Goal: Task Accomplishment & Management: Complete application form

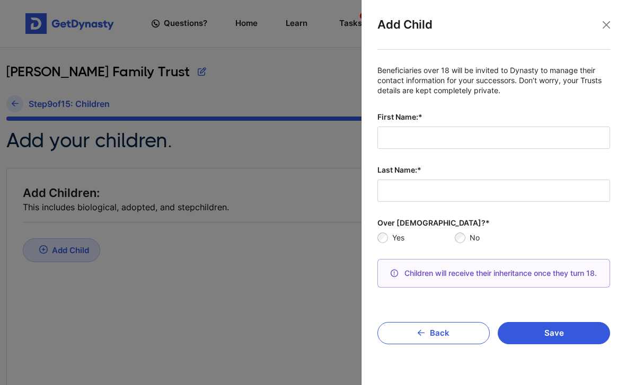
click at [427, 141] on input "First Name:*" at bounding box center [493, 138] width 233 height 22
type input "******"
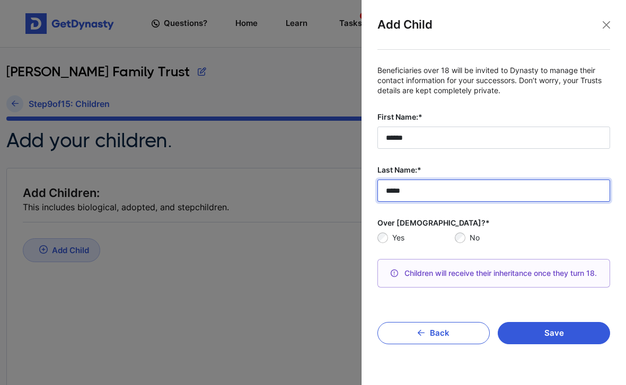
type input "*****"
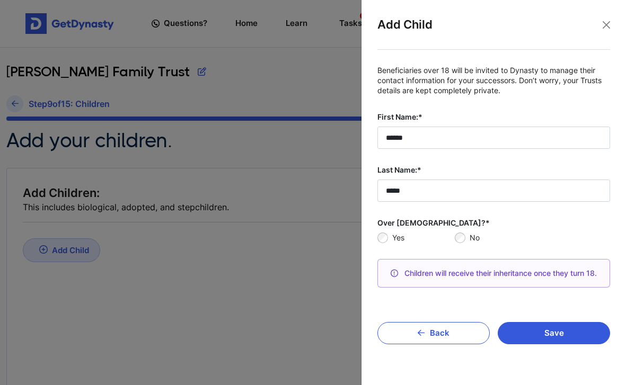
click at [520, 239] on label "No" at bounding box center [539, 238] width 140 height 11
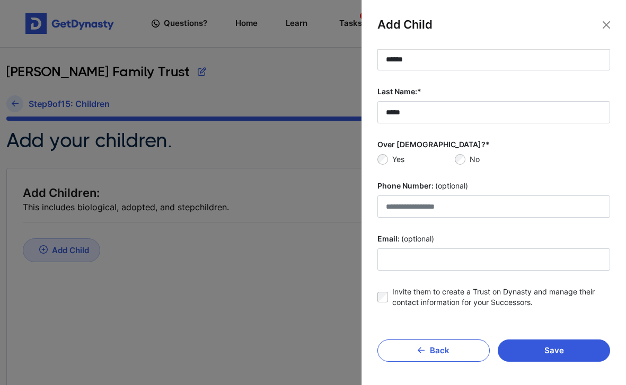
scroll to position [78, 0]
click at [530, 349] on button "Save" at bounding box center [553, 351] width 112 height 22
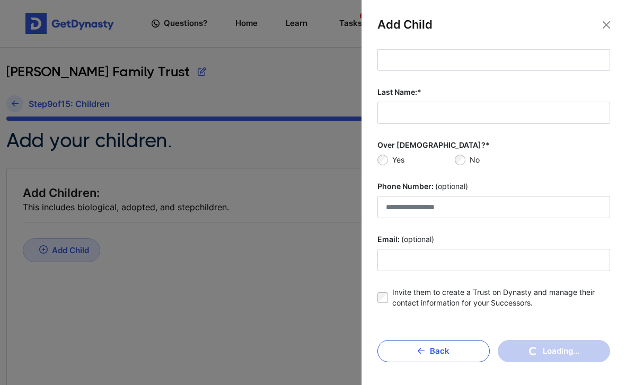
scroll to position [0, 0]
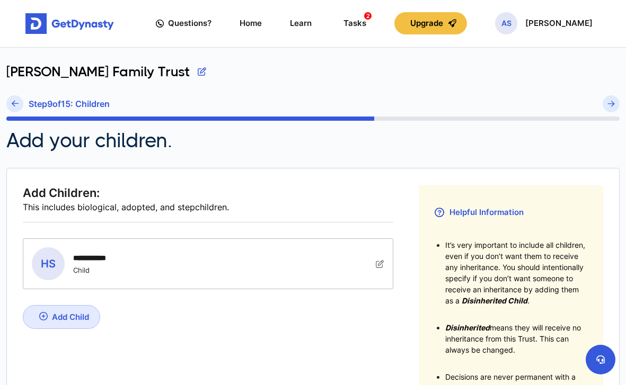
click at [50, 313] on link "Add Child" at bounding box center [61, 317] width 77 height 24
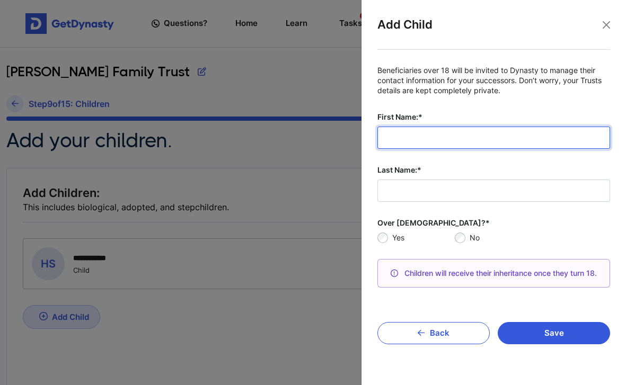
click at [425, 140] on input "First Name:*" at bounding box center [493, 138] width 233 height 22
click at [102, 253] on div at bounding box center [313, 192] width 626 height 385
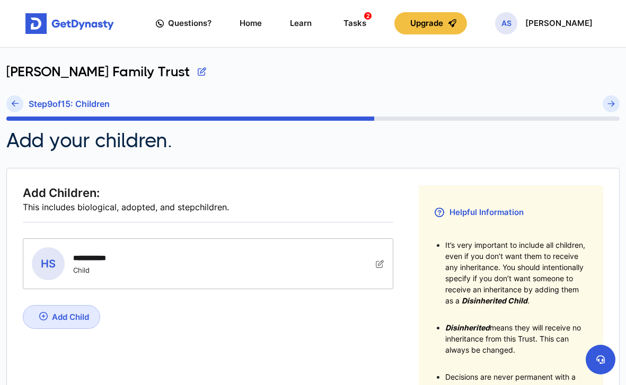
click at [381, 263] on img at bounding box center [380, 264] width 8 height 8
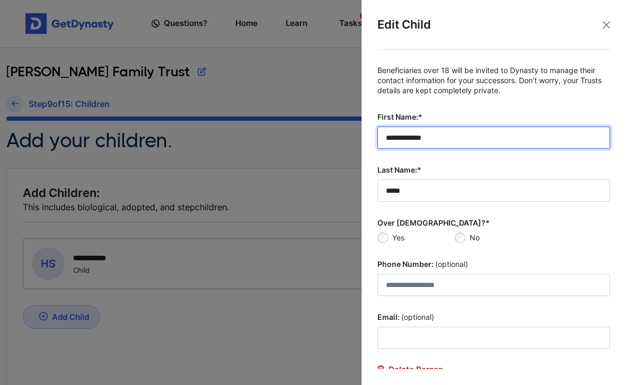
type input "**********"
click at [264, 363] on div at bounding box center [313, 192] width 626 height 385
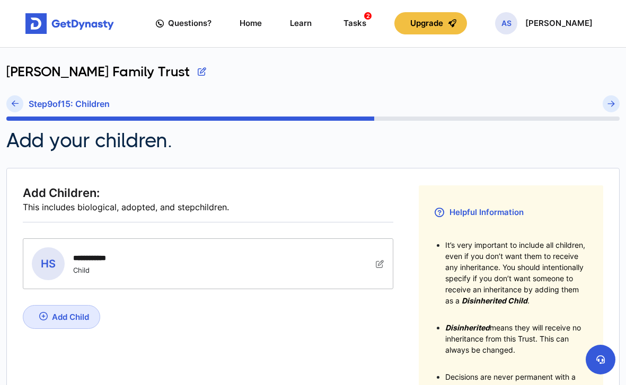
click at [377, 266] on img at bounding box center [380, 264] width 8 height 8
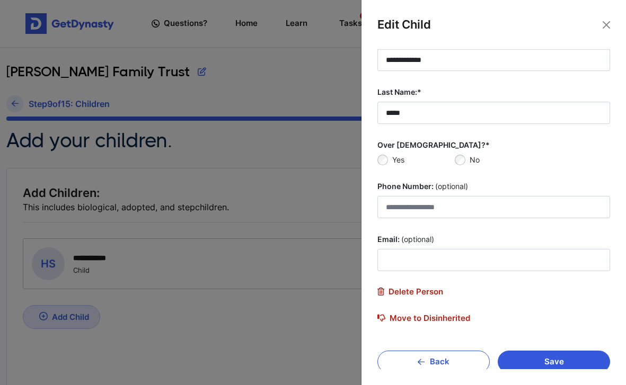
scroll to position [86, 0]
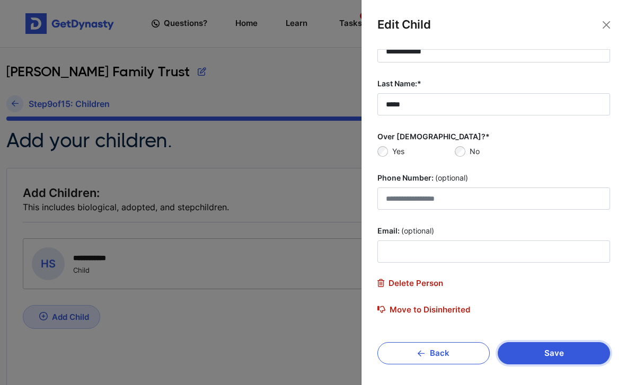
click at [547, 356] on button "Save" at bounding box center [553, 353] width 112 height 22
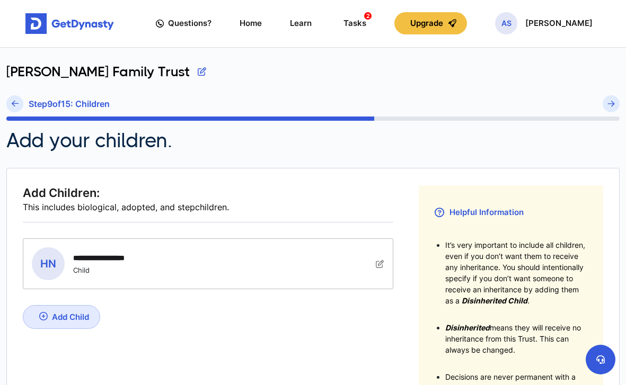
click at [47, 317] on img at bounding box center [43, 316] width 8 height 8
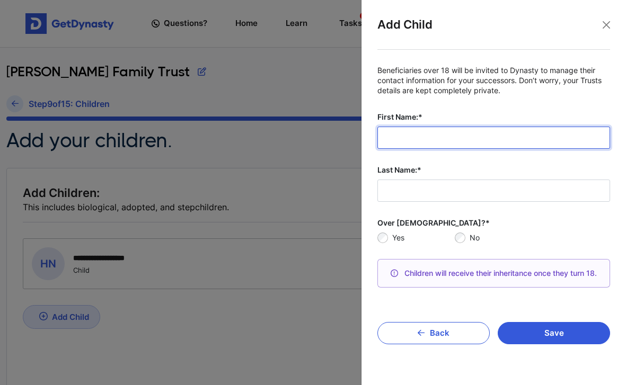
click at [444, 142] on input "First Name:*" at bounding box center [493, 138] width 233 height 22
type input "**********"
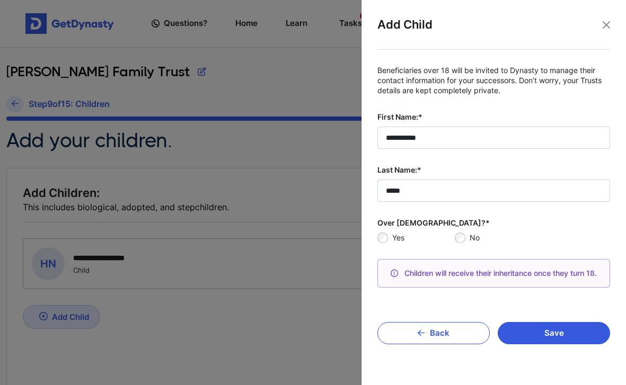
type input "*****"
click at [398, 234] on label "Yes" at bounding box center [423, 238] width 63 height 11
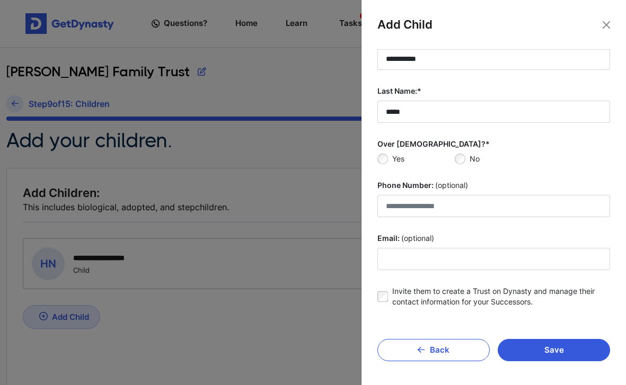
scroll to position [78, 0]
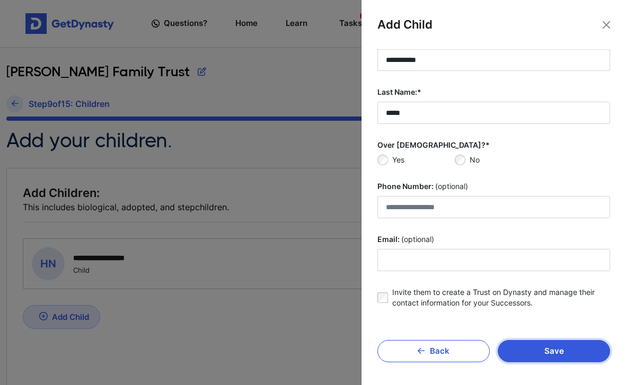
click at [534, 344] on button "Save" at bounding box center [553, 351] width 112 height 22
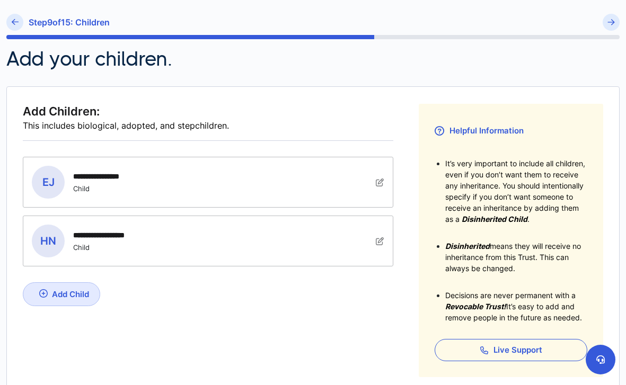
scroll to position [92, 0]
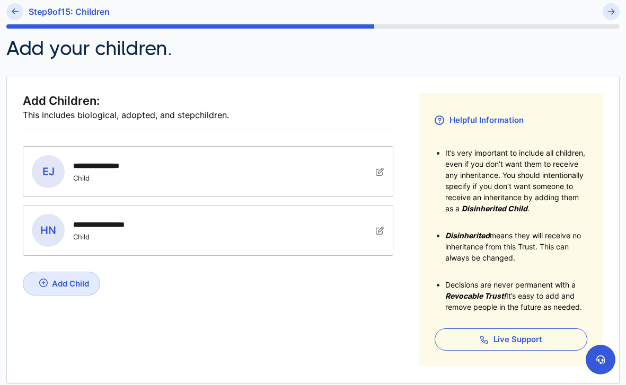
click at [51, 277] on link "Add Child" at bounding box center [61, 284] width 77 height 24
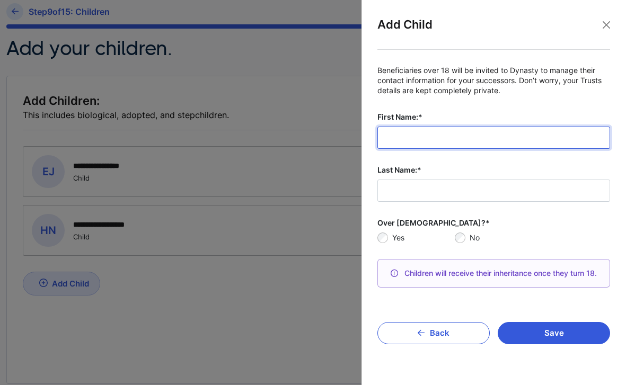
click at [415, 131] on input "First Name:*" at bounding box center [493, 138] width 233 height 22
type input "**********"
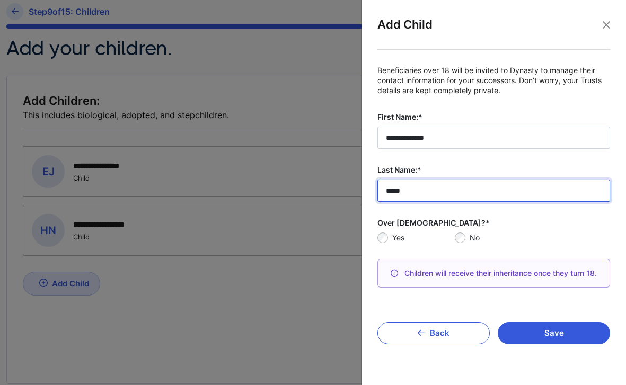
type input "*****"
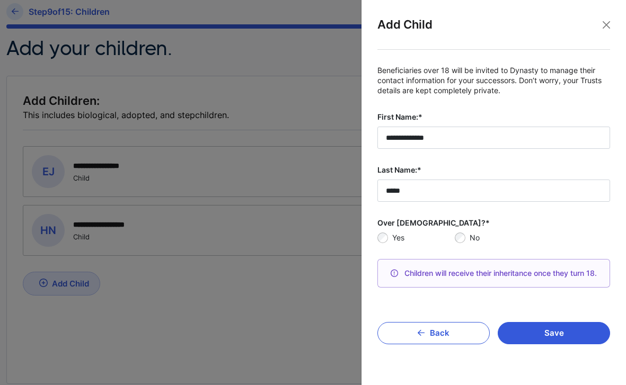
click at [410, 240] on label "Yes" at bounding box center [423, 238] width 63 height 11
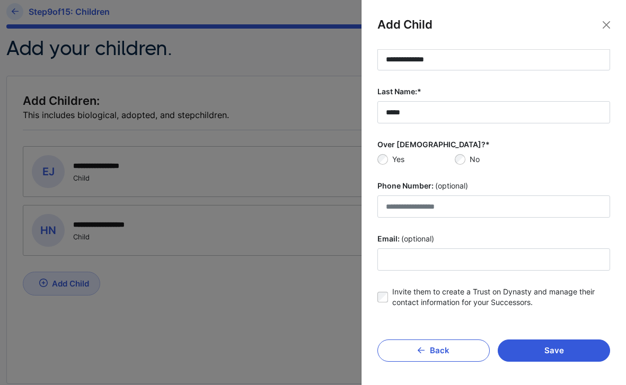
scroll to position [78, 0]
click at [436, 298] on label "Invite them to create a Trust on Dynasty and manage their contact information f…" at bounding box center [501, 297] width 218 height 21
click at [525, 344] on button "Save" at bounding box center [553, 351] width 112 height 22
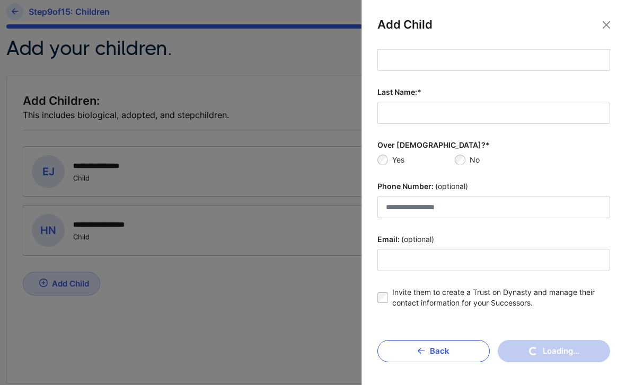
scroll to position [0, 0]
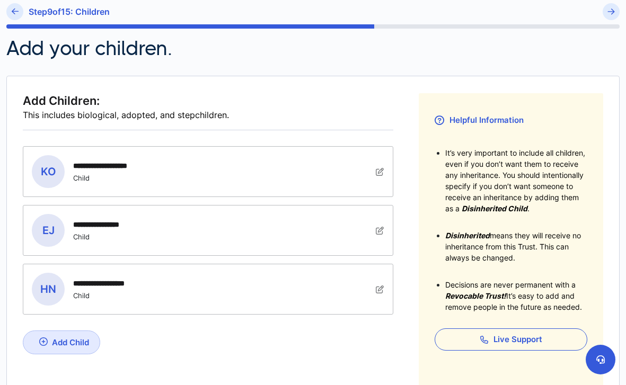
click at [55, 342] on div "Add Child" at bounding box center [70, 342] width 37 height 10
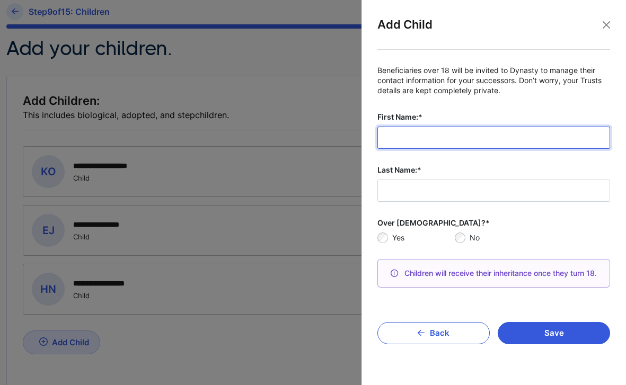
click at [448, 146] on input "First Name:*" at bounding box center [493, 138] width 233 height 22
type input "**********"
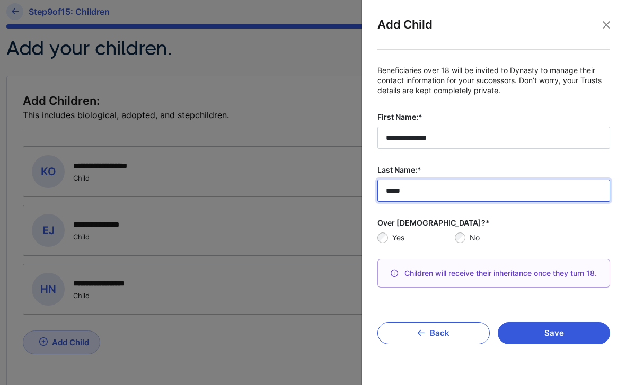
type input "*****"
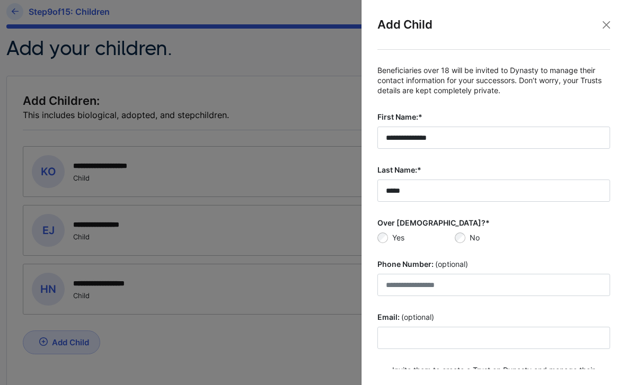
click at [556, 237] on label "No" at bounding box center [539, 238] width 140 height 11
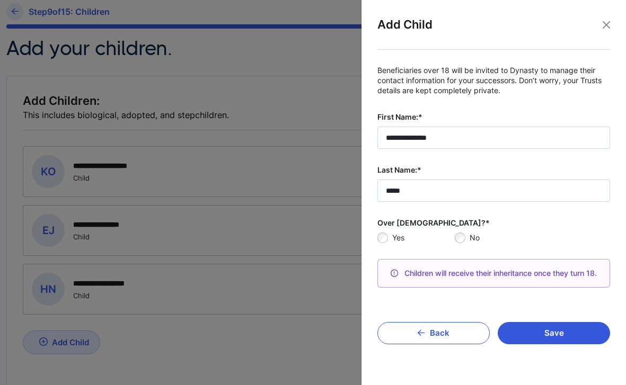
click at [556, 237] on label "No" at bounding box center [539, 238] width 140 height 11
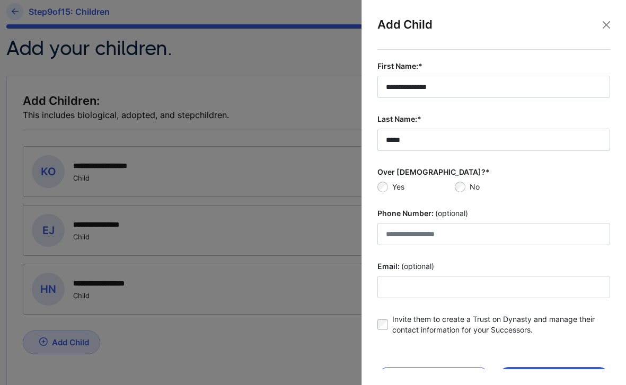
scroll to position [52, 0]
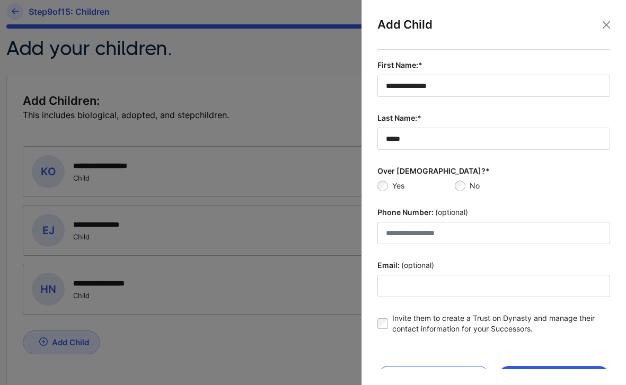
click at [420, 322] on label "Invite them to create a Trust on Dynasty and manage their contact information f…" at bounding box center [501, 323] width 218 height 21
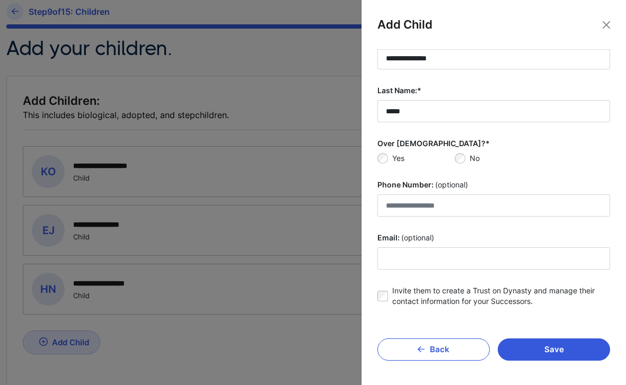
scroll to position [78, 0]
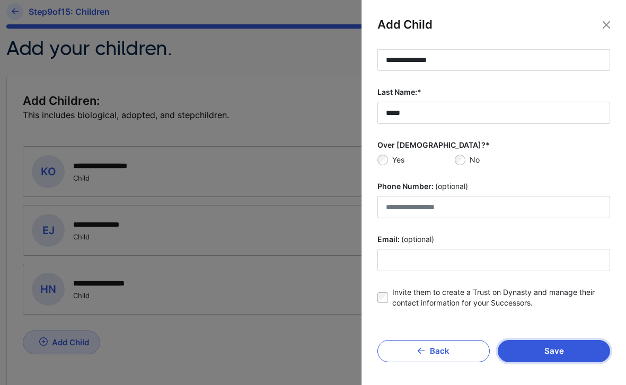
click at [536, 349] on button "Save" at bounding box center [553, 351] width 112 height 22
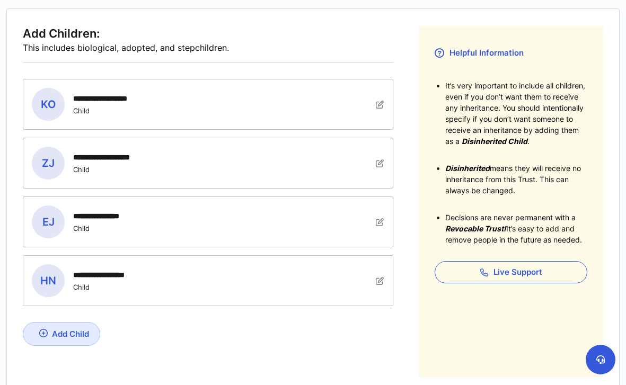
scroll to position [197, 0]
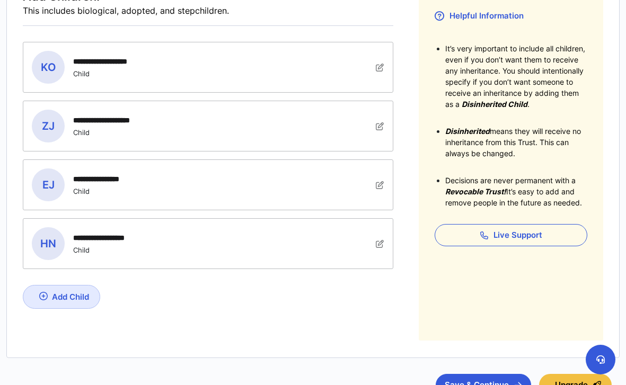
click at [53, 299] on div "Add Child" at bounding box center [70, 297] width 37 height 10
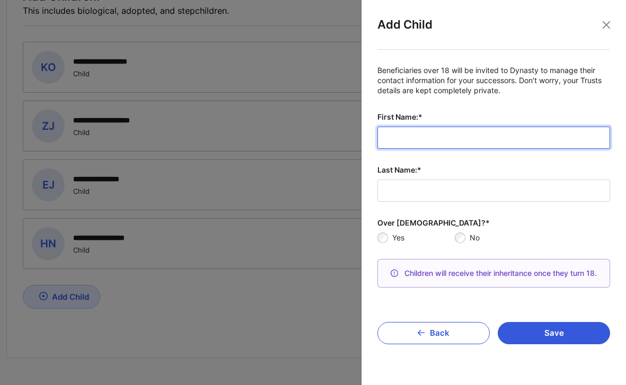
click at [420, 144] on input "First Name:*" at bounding box center [493, 138] width 233 height 22
type input "**********"
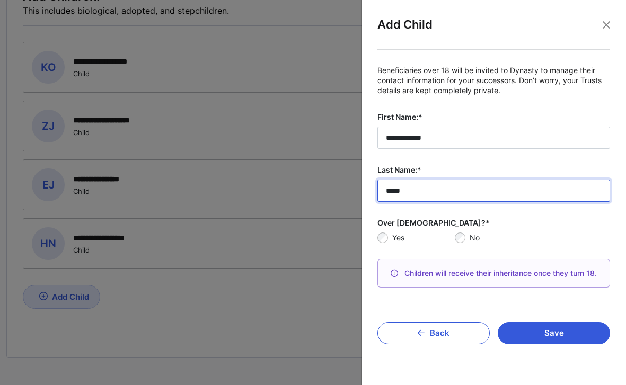
type input "*****"
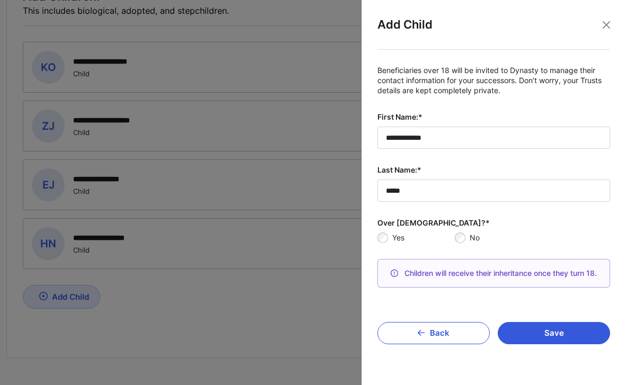
click at [549, 222] on label "Over [DEMOGRAPHIC_DATA]?*" at bounding box center [493, 223] width 233 height 11
click at [547, 334] on button "Save" at bounding box center [553, 333] width 112 height 22
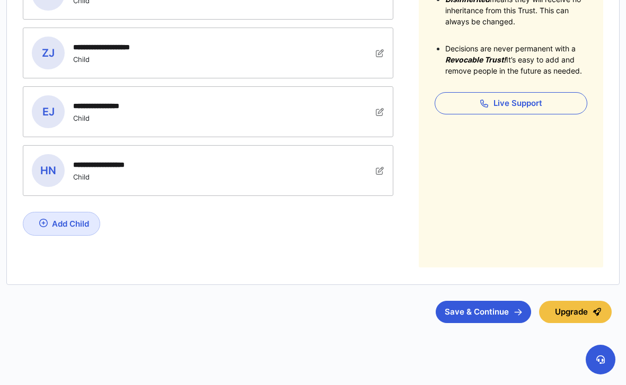
scroll to position [328, 0]
click at [507, 312] on button "Save & Continue" at bounding box center [482, 312] width 95 height 22
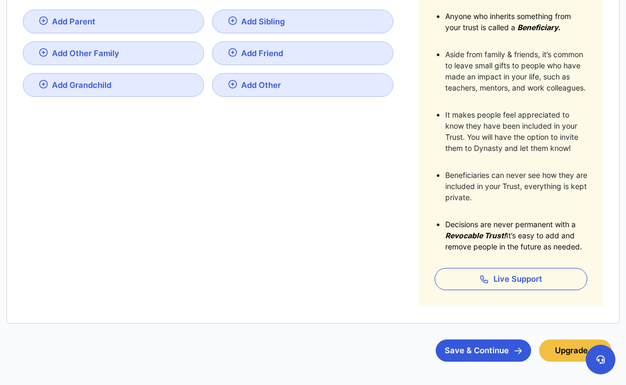
scroll to position [230, 0]
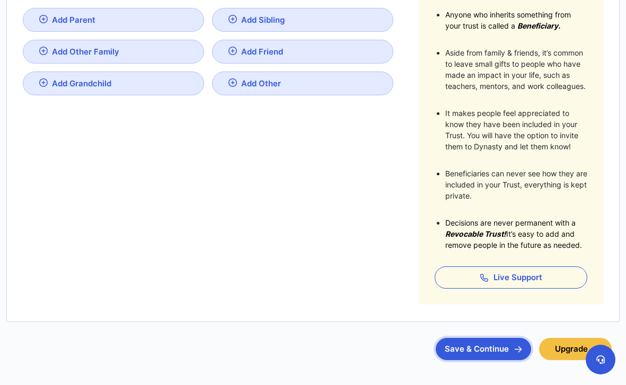
click at [451, 352] on button "Save & Continue" at bounding box center [482, 349] width 95 height 22
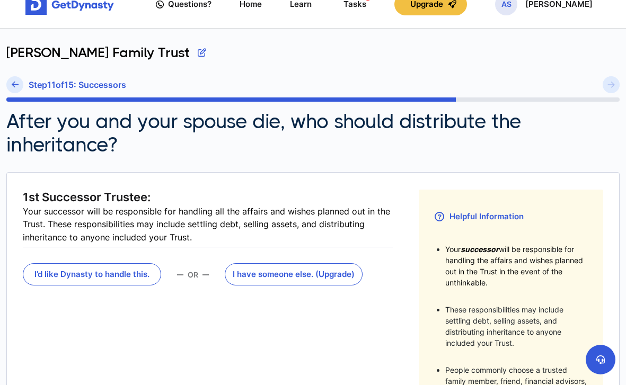
scroll to position [20, 0]
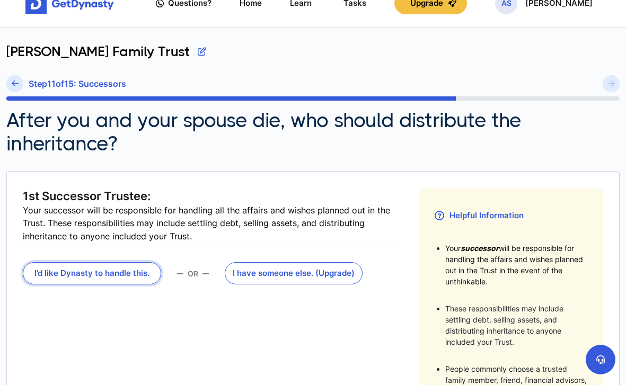
click at [126, 274] on button "I’d like Dynasty to handle this." at bounding box center [92, 273] width 138 height 22
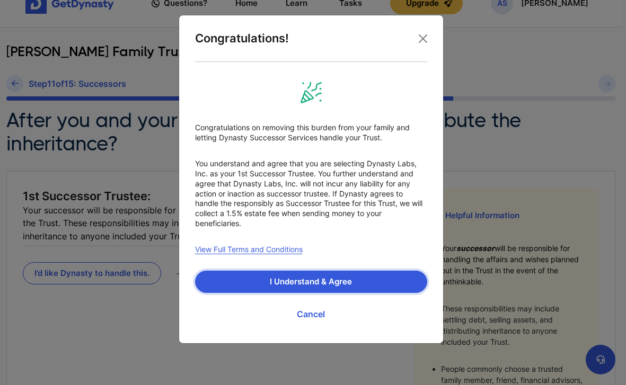
click at [225, 283] on button "I Understand & Agree" at bounding box center [311, 282] width 232 height 22
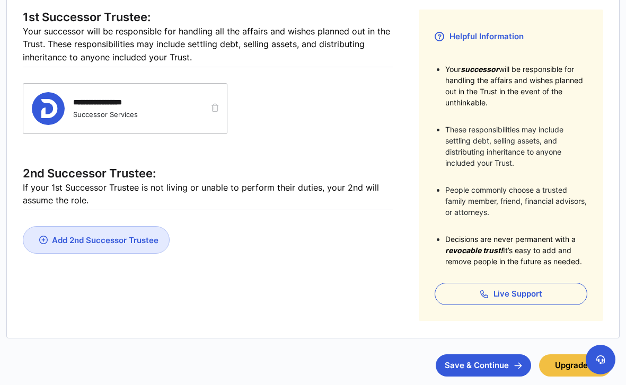
scroll to position [196, 0]
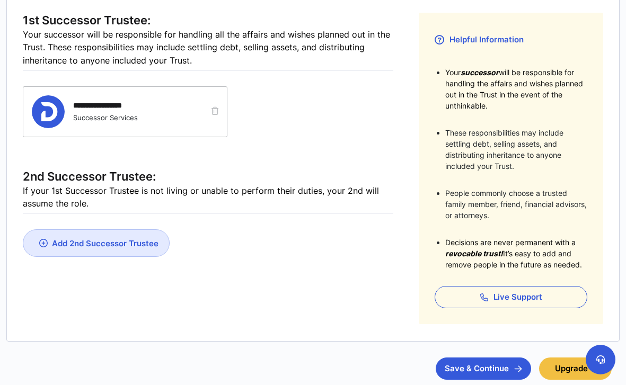
click at [123, 238] on div "Add 2nd Successor Trustee" at bounding box center [105, 243] width 106 height 10
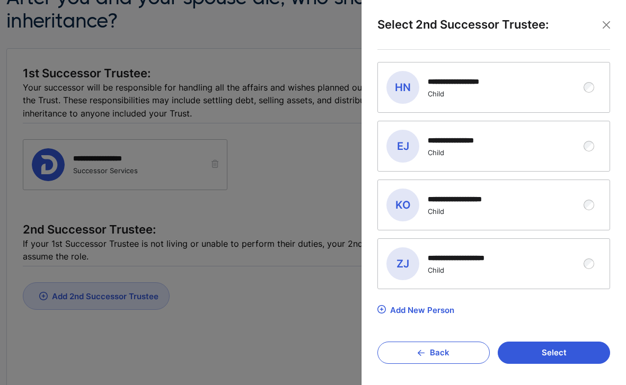
scroll to position [144, 0]
click at [269, 298] on div at bounding box center [313, 192] width 626 height 385
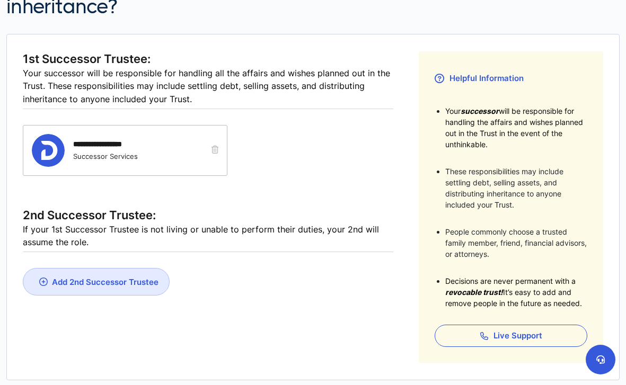
scroll to position [154, 0]
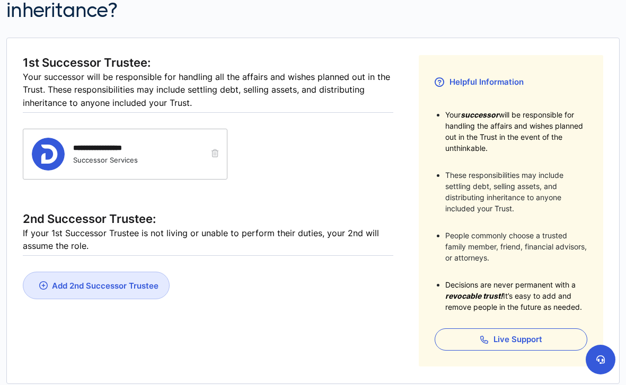
click at [86, 284] on div "Add 2nd Successor Trustee" at bounding box center [105, 286] width 106 height 10
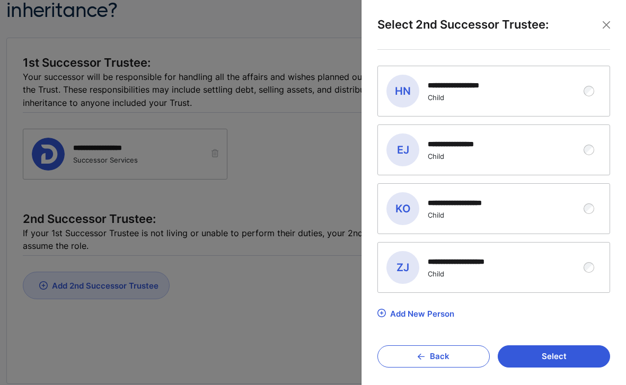
click at [506, 92] on div "**********" at bounding box center [485, 91] width 199 height 33
click at [552, 354] on button "Select" at bounding box center [553, 356] width 112 height 22
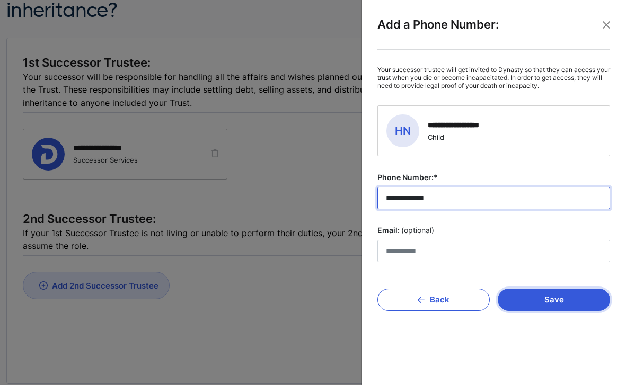
type input "**********"
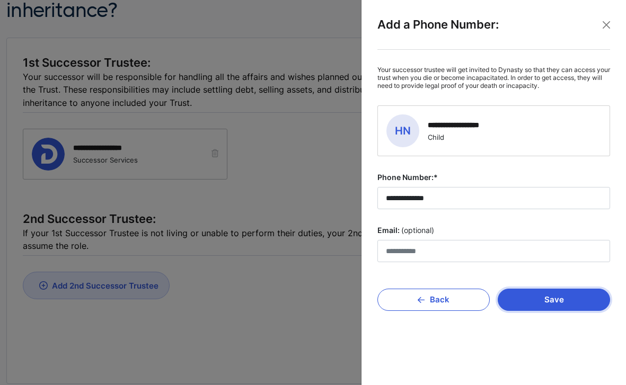
click at [577, 296] on button "Save" at bounding box center [553, 300] width 112 height 22
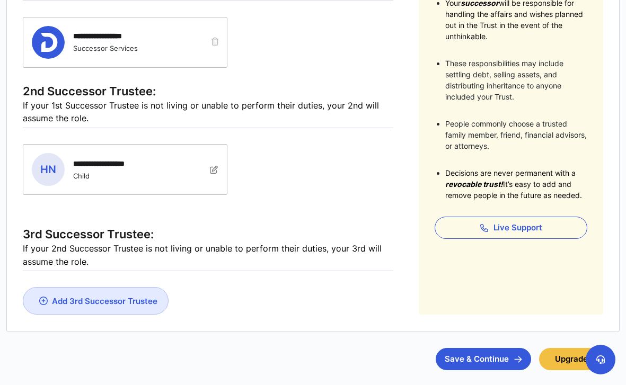
scroll to position [269, 0]
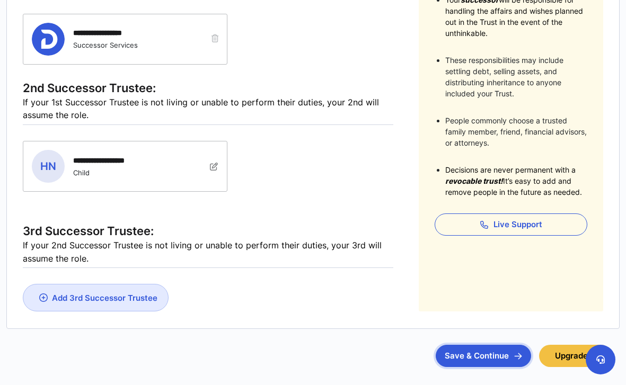
click at [506, 355] on button "Save & Continue" at bounding box center [482, 356] width 95 height 22
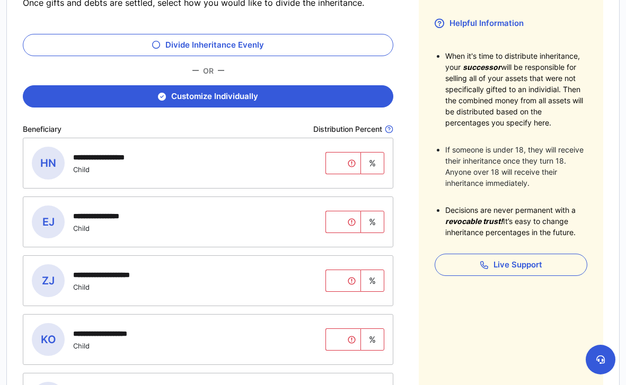
scroll to position [175, 0]
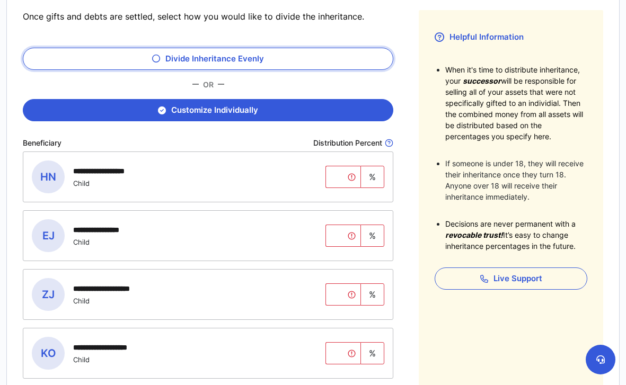
click at [237, 62] on button "Divide Inheritance Evenly" at bounding box center [208, 59] width 370 height 22
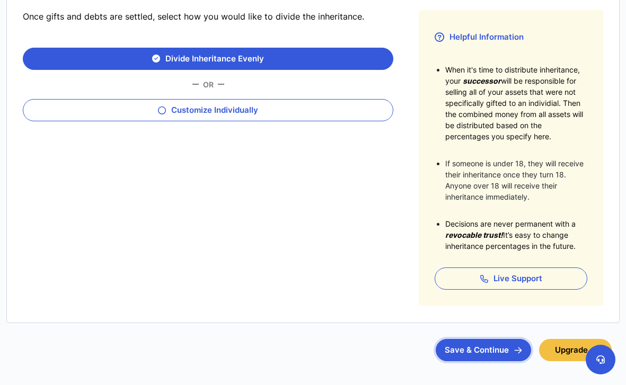
click at [461, 351] on button "Save & Continue" at bounding box center [482, 350] width 95 height 22
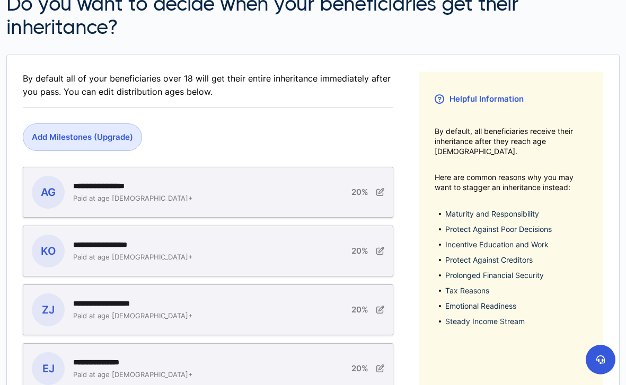
scroll to position [138, 0]
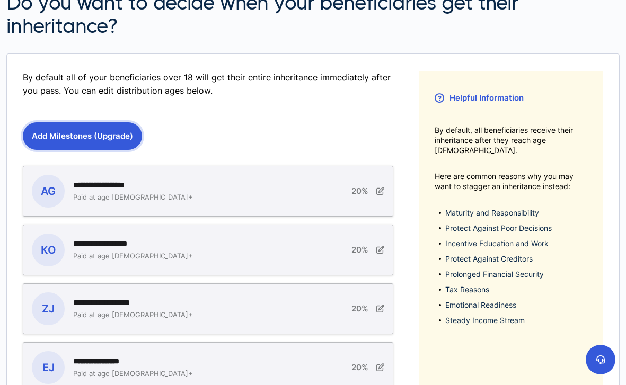
click at [92, 139] on button "Add Milestones (Upgrade)" at bounding box center [82, 136] width 119 height 28
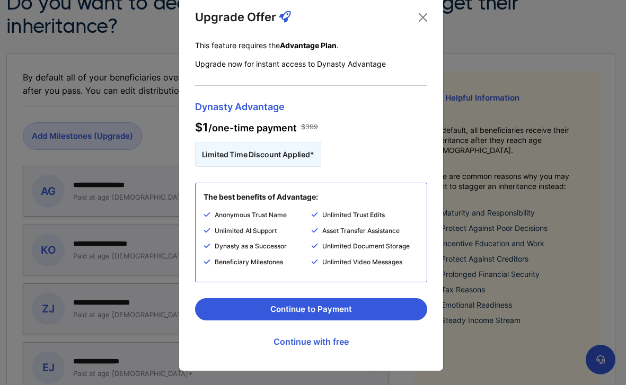
scroll to position [21, 0]
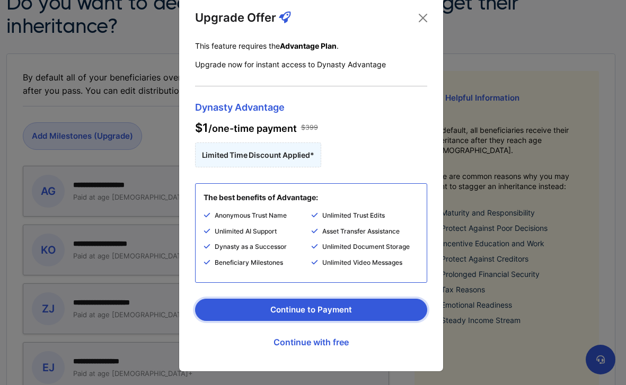
click at [308, 314] on button "Continue to Payment" at bounding box center [311, 310] width 232 height 22
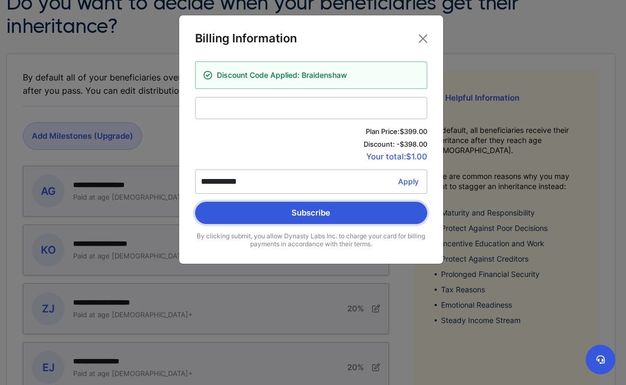
click at [347, 218] on button "Subscribe" at bounding box center [311, 213] width 232 height 22
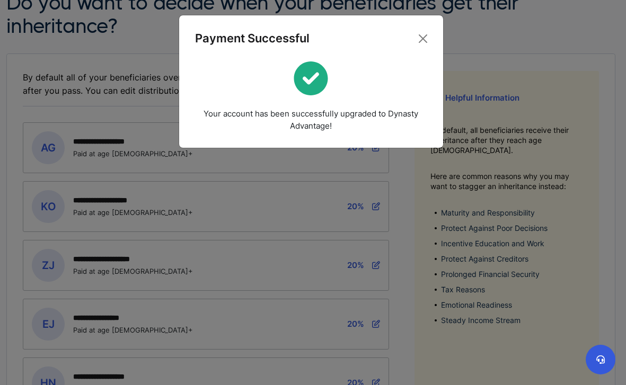
click at [312, 302] on div "Payment Successful Your account has been successfully upgraded to Dynasty Advan…" at bounding box center [313, 192] width 626 height 385
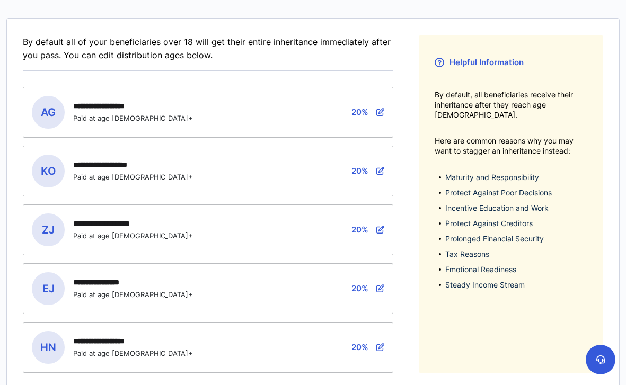
scroll to position [181, 0]
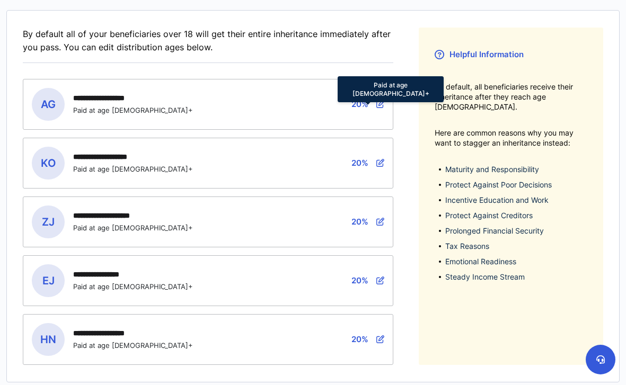
click at [381, 105] on icon at bounding box center [380, 104] width 8 height 8
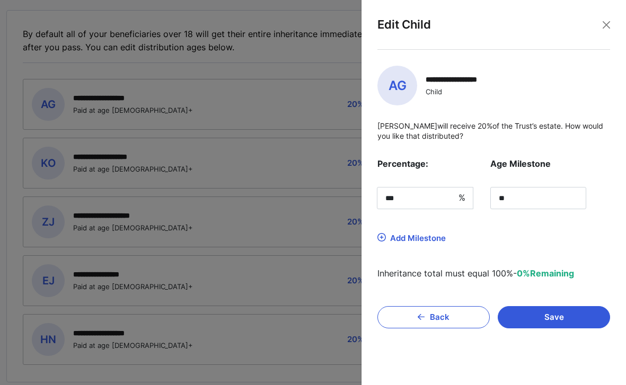
click at [384, 235] on img at bounding box center [381, 237] width 8 height 8
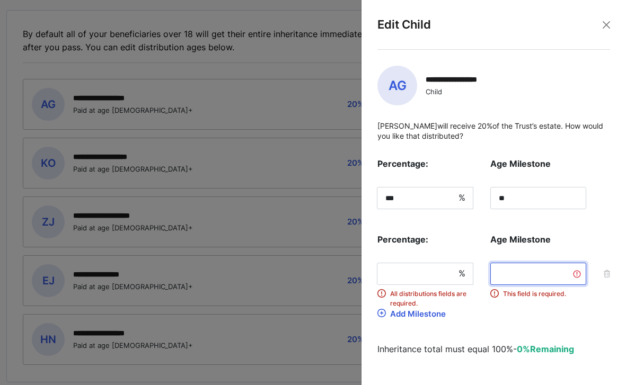
click at [531, 280] on input "tel" at bounding box center [538, 274] width 96 height 22
click at [607, 29] on button "Close" at bounding box center [606, 25] width 16 height 16
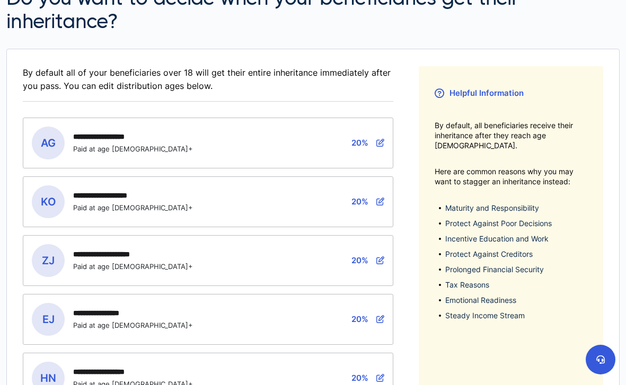
scroll to position [140, 0]
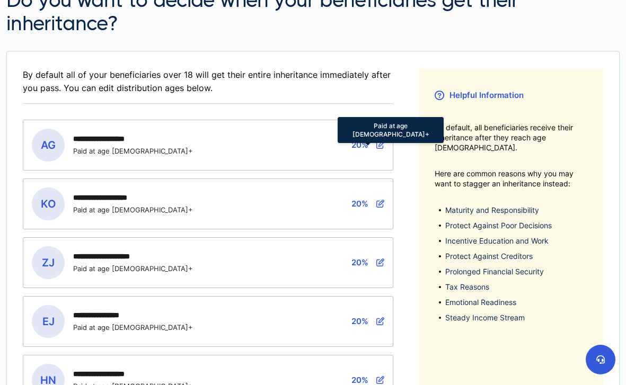
click at [378, 145] on icon at bounding box center [380, 145] width 8 height 8
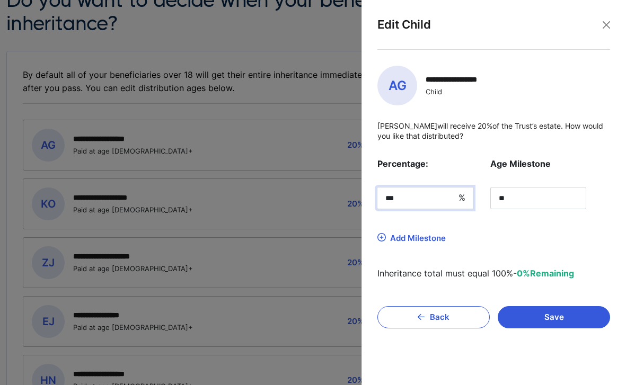
click at [415, 197] on input "***" at bounding box center [425, 198] width 96 height 22
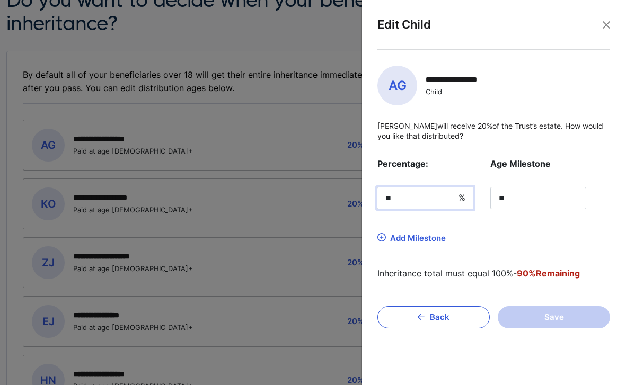
type input "*"
click at [381, 238] on img at bounding box center [381, 237] width 8 height 8
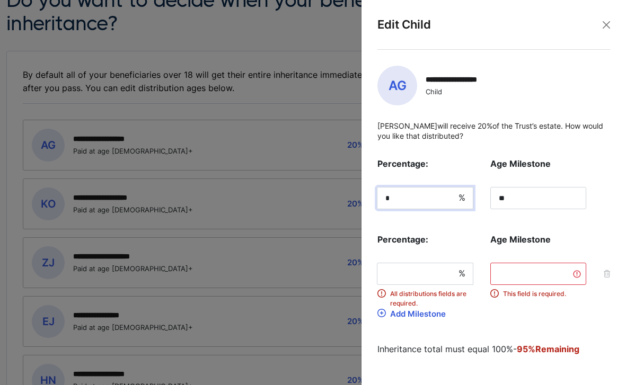
click at [396, 197] on input "*" at bounding box center [425, 198] width 96 height 22
type input "***"
click at [568, 236] on b "Age Milestone" at bounding box center [538, 239] width 96 height 13
click at [603, 273] on icon "button" at bounding box center [606, 273] width 6 height 7
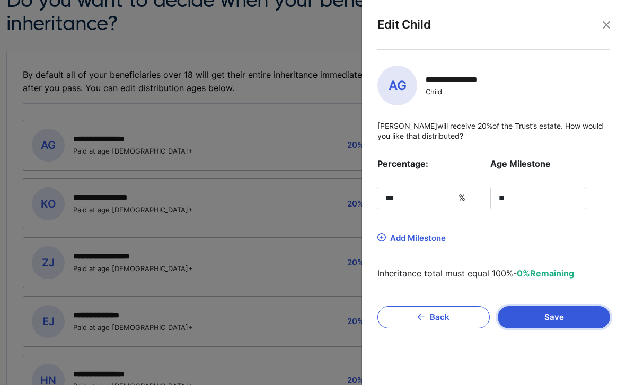
click at [535, 315] on button "Save" at bounding box center [553, 317] width 112 height 22
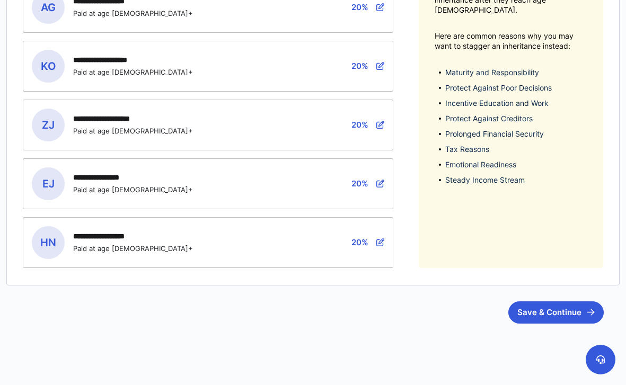
scroll to position [278, 0]
click at [540, 314] on button "Save & Continue" at bounding box center [555, 313] width 95 height 22
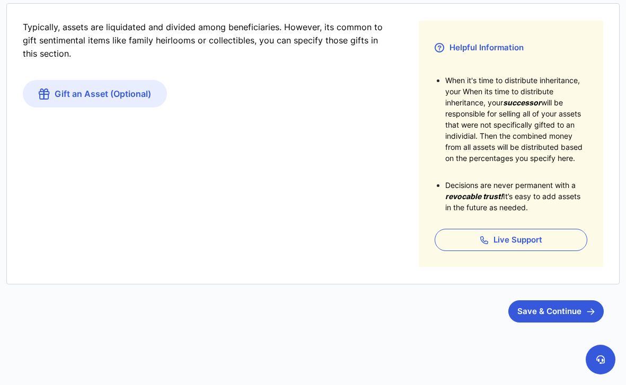
scroll to position [164, 0]
click at [556, 315] on button "Save & Continue" at bounding box center [555, 312] width 95 height 22
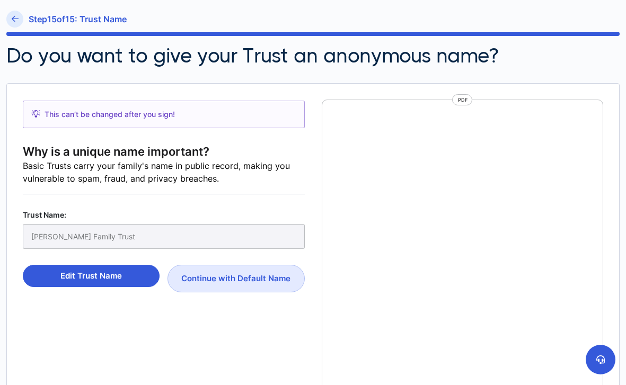
scroll to position [5, 0]
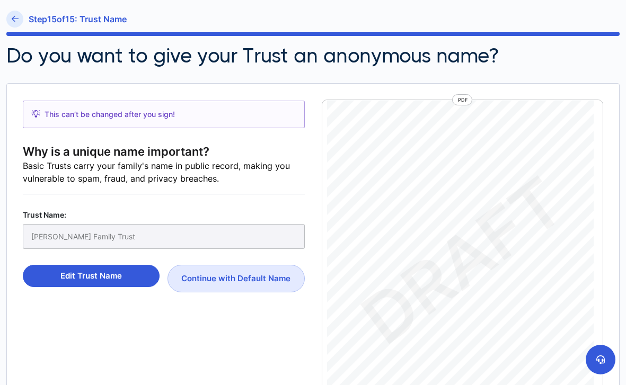
click at [49, 236] on div "[PERSON_NAME] Family Trust" at bounding box center [164, 236] width 282 height 25
click at [99, 277] on button "Edit Trust Name" at bounding box center [91, 276] width 137 height 22
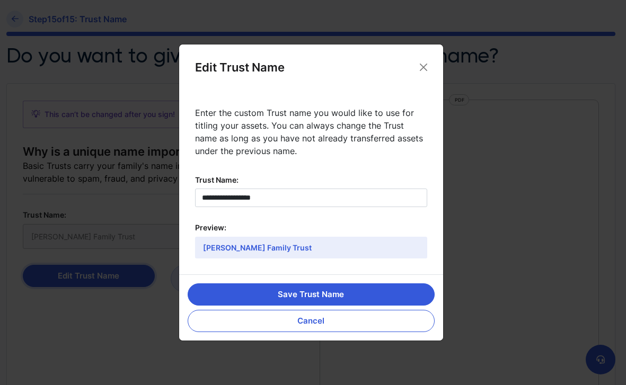
scroll to position [5, 0]
click at [313, 326] on button "Cancel" at bounding box center [311, 321] width 247 height 22
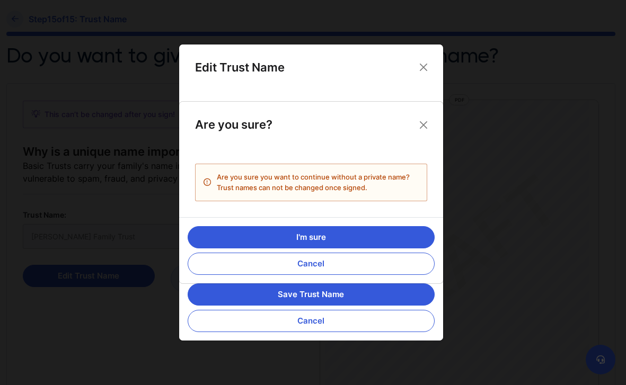
click at [349, 292] on div "Are you sure? Are you sure you want to continue without a private name? Trust n…" at bounding box center [313, 192] width 626 height 385
click at [322, 257] on button "Cancel" at bounding box center [311, 264] width 247 height 22
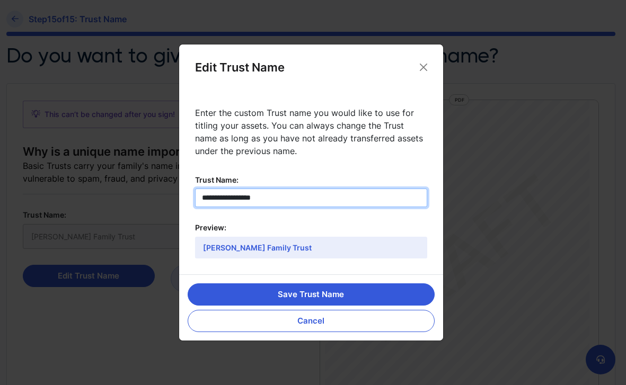
click at [220, 198] on input "**********" at bounding box center [311, 198] width 232 height 19
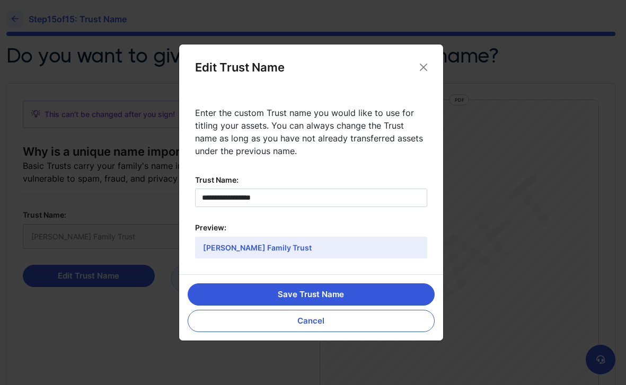
click at [138, 347] on div "**********" at bounding box center [313, 192] width 626 height 385
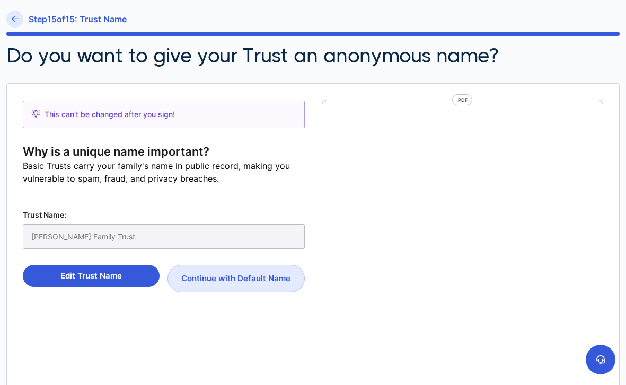
scroll to position [5, 0]
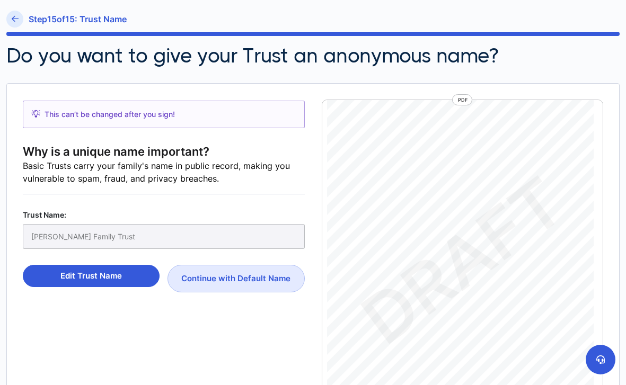
click at [49, 236] on div "[PERSON_NAME] Family Trust" at bounding box center [164, 236] width 282 height 25
click at [33, 236] on div "[PERSON_NAME] Family Trust" at bounding box center [164, 236] width 282 height 25
click at [49, 236] on div "[PERSON_NAME] Family Trust" at bounding box center [164, 236] width 282 height 25
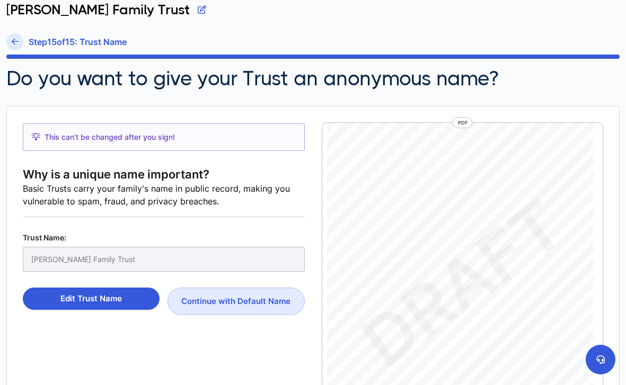
scroll to position [29, 0]
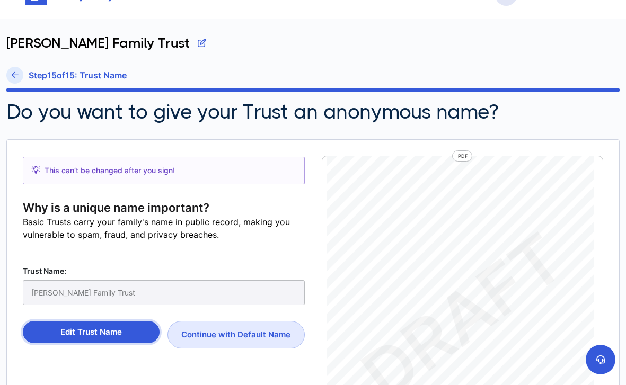
click at [66, 334] on button "Edit Trust Name" at bounding box center [91, 332] width 137 height 22
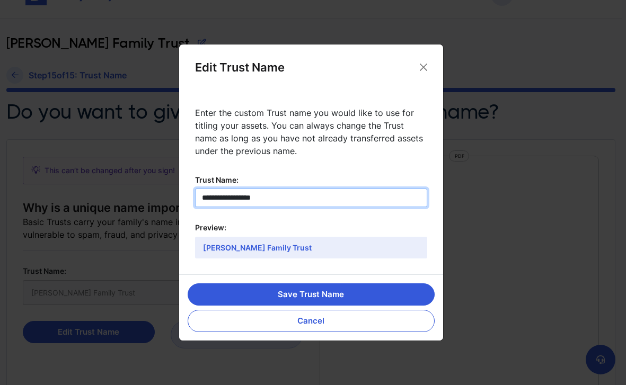
click at [202, 198] on input "**********" at bounding box center [311, 198] width 232 height 19
type input "**********"
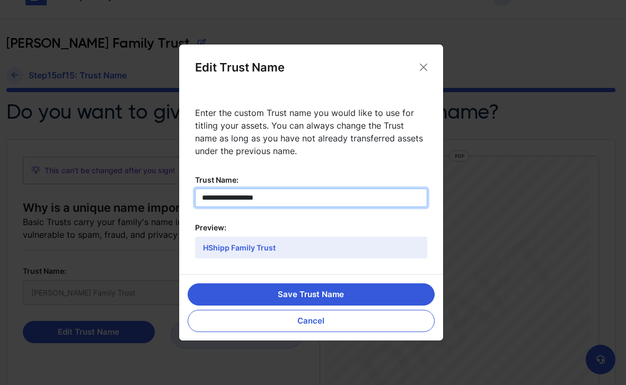
type input "**********"
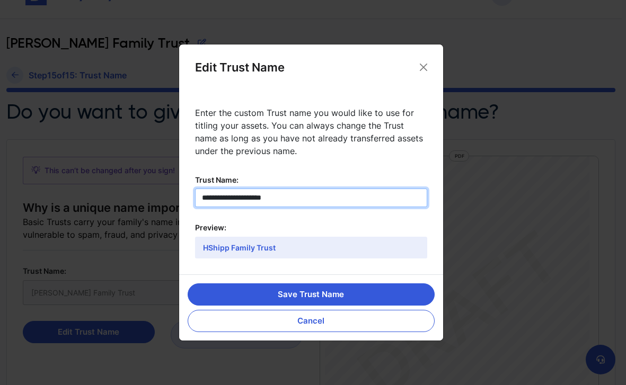
type input "**********"
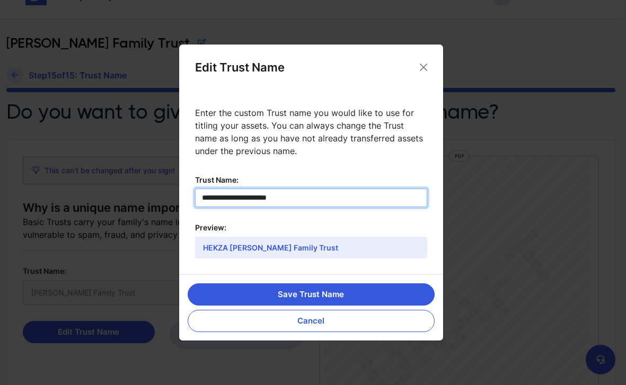
type input "**********"
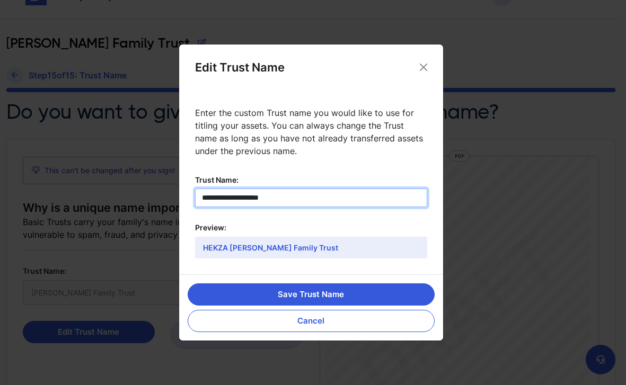
type input "**********"
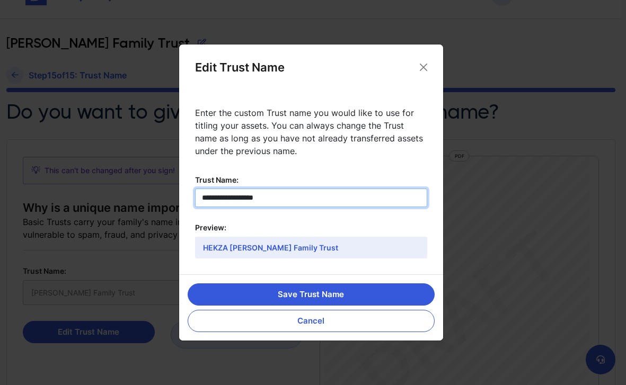
type input "**********"
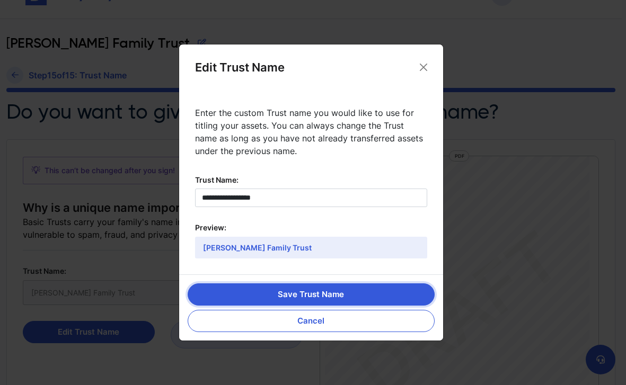
click at [316, 293] on button "Save Trust Name" at bounding box center [311, 294] width 247 height 22
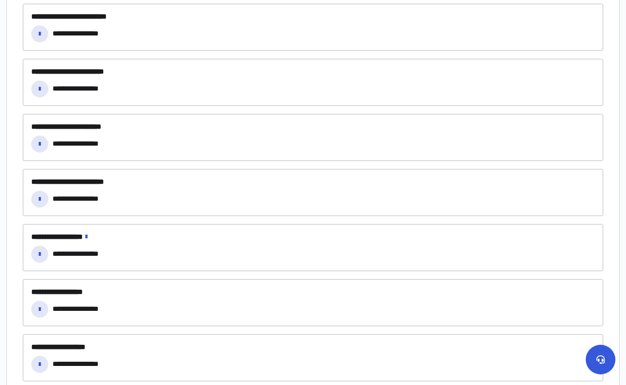
scroll to position [1323, 0]
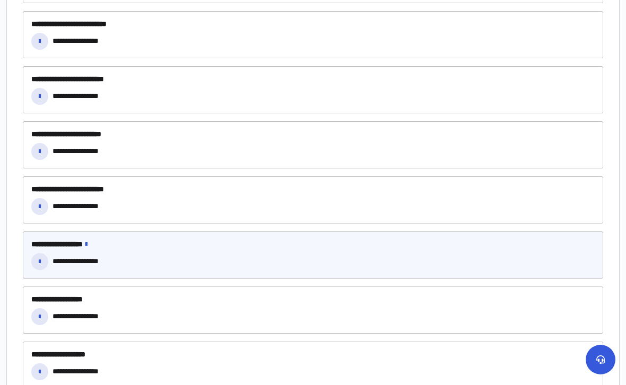
click at [154, 251] on div "**********" at bounding box center [313, 254] width 580 height 47
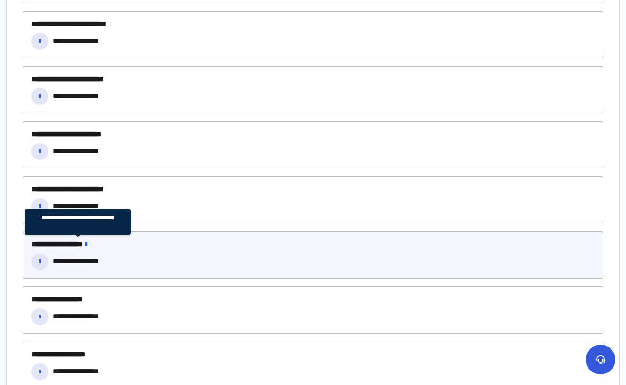
click at [86, 247] on span "**********" at bounding box center [77, 244] width 93 height 9
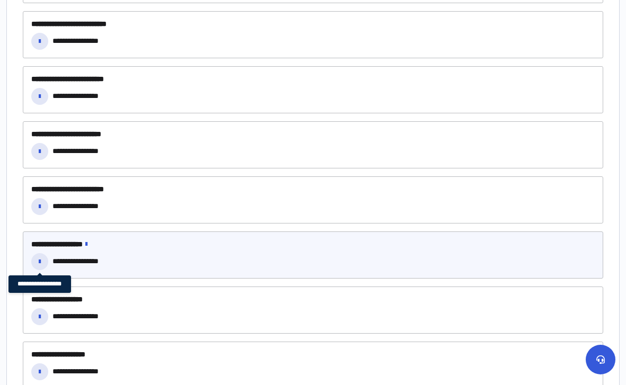
click at [40, 261] on icon at bounding box center [40, 261] width 2 height 7
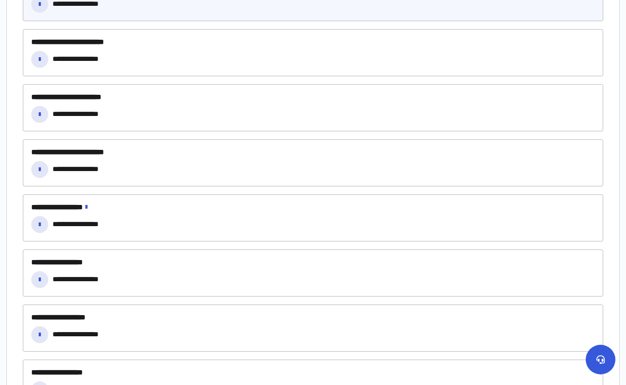
scroll to position [1362, 0]
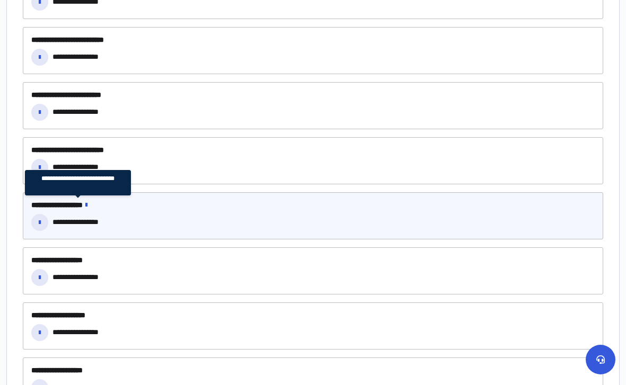
click at [87, 205] on icon at bounding box center [86, 204] width 2 height 7
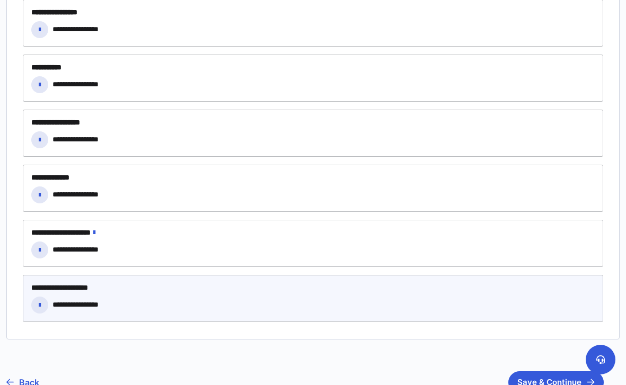
scroll to position [2325, 0]
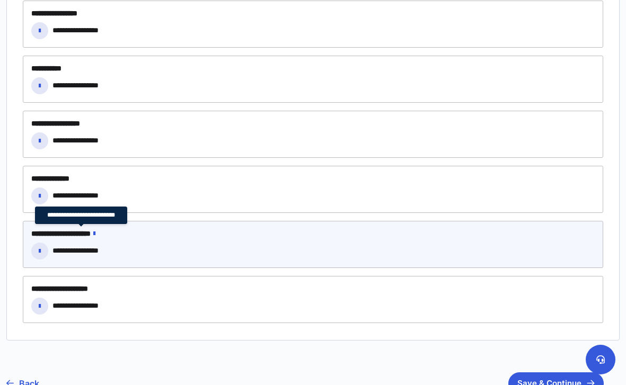
click at [95, 234] on icon at bounding box center [94, 233] width 2 height 7
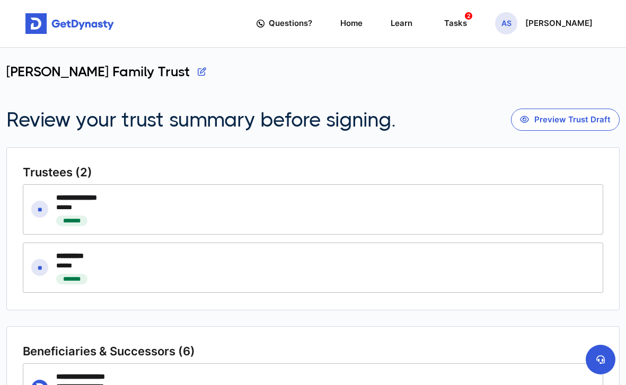
scroll to position [0, 0]
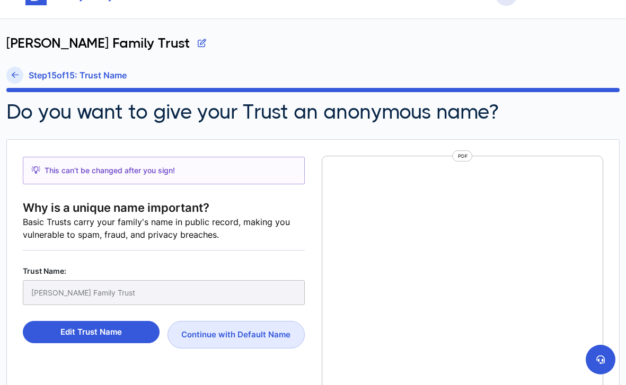
scroll to position [18838, 0]
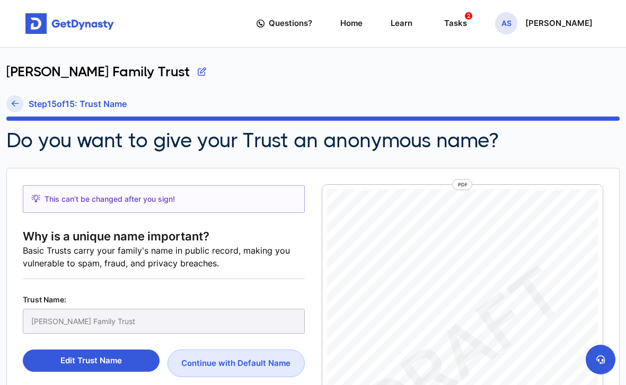
scroll to position [5, 0]
click at [19, 104] on link at bounding box center [14, 103] width 17 height 17
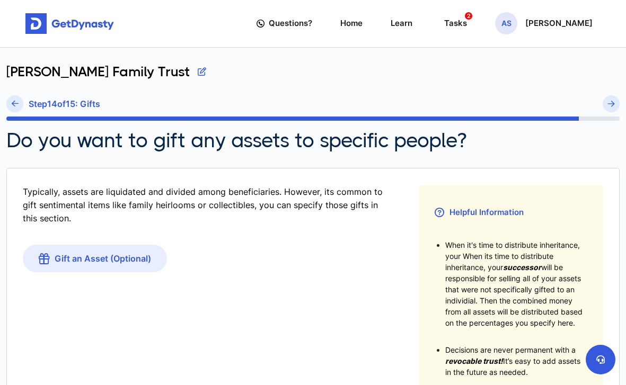
click at [19, 104] on link at bounding box center [14, 103] width 17 height 17
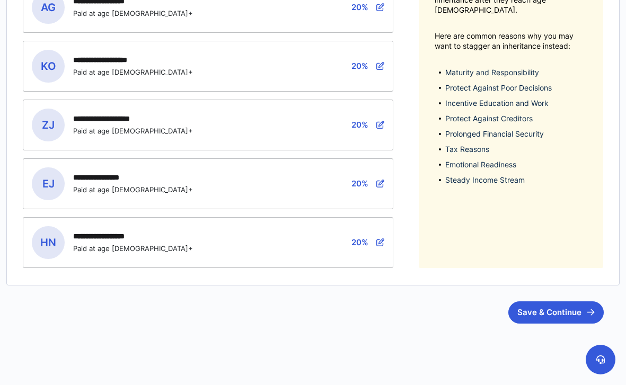
scroll to position [278, 0]
click at [556, 317] on button "Save & Continue" at bounding box center [555, 313] width 95 height 22
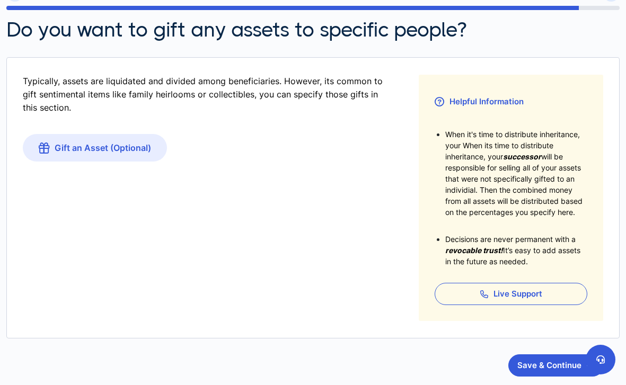
scroll to position [111, 0]
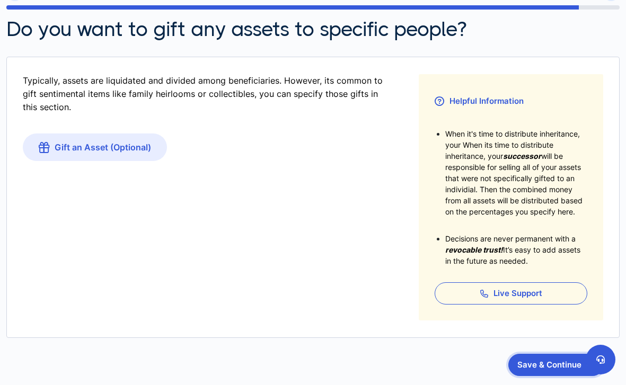
click at [539, 362] on button "Save & Continue" at bounding box center [555, 365] width 95 height 22
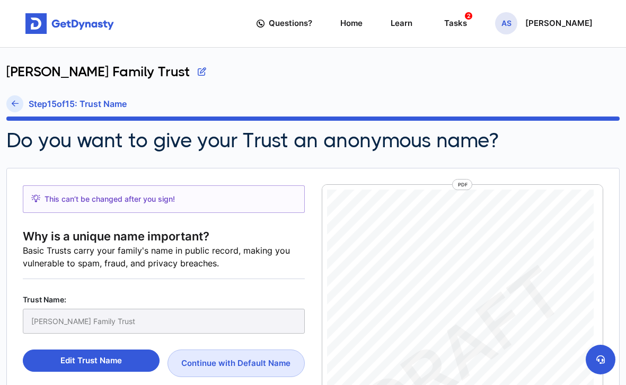
scroll to position [5, 0]
click at [77, 320] on div "[PERSON_NAME] Family Trust" at bounding box center [164, 321] width 282 height 25
click at [202, 365] on button "Continue with Default Name" at bounding box center [235, 364] width 137 height 28
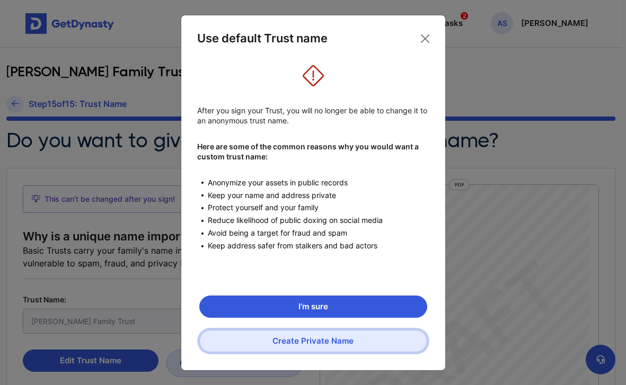
click at [278, 343] on button "Create Private Name" at bounding box center [313, 341] width 228 height 22
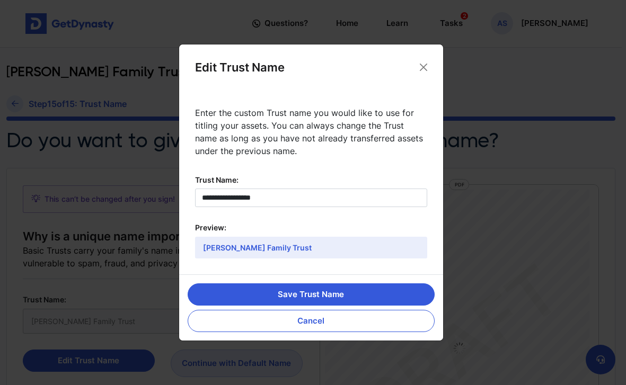
scroll to position [5, 0]
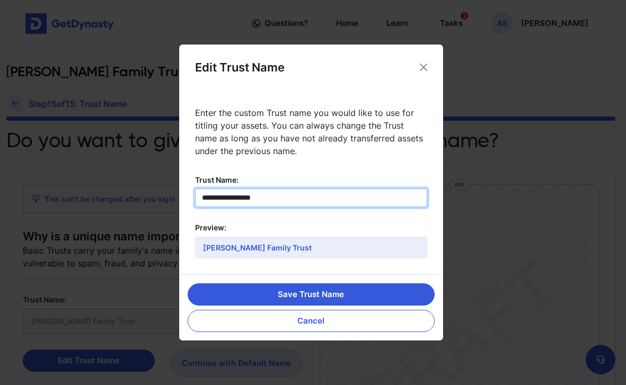
click at [224, 198] on input "**********" at bounding box center [311, 198] width 232 height 19
type input "**********"
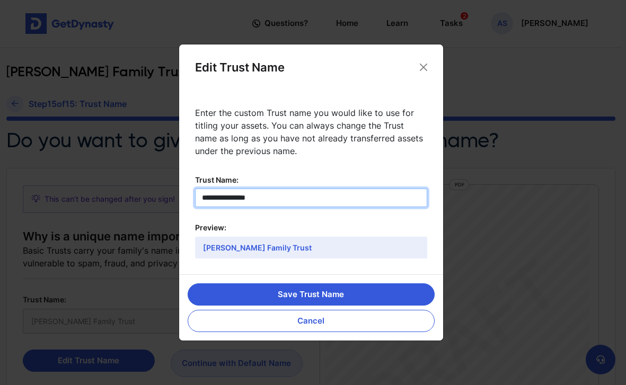
type input "**********"
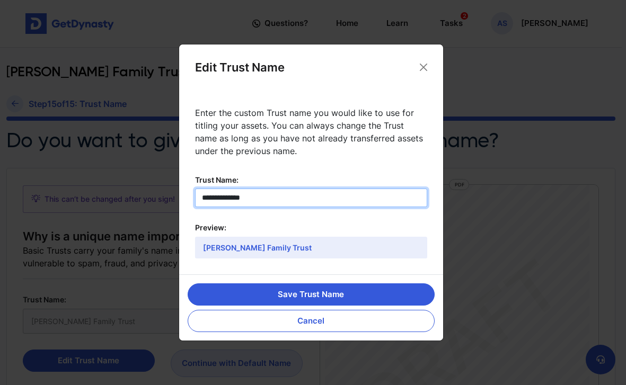
type input "**********"
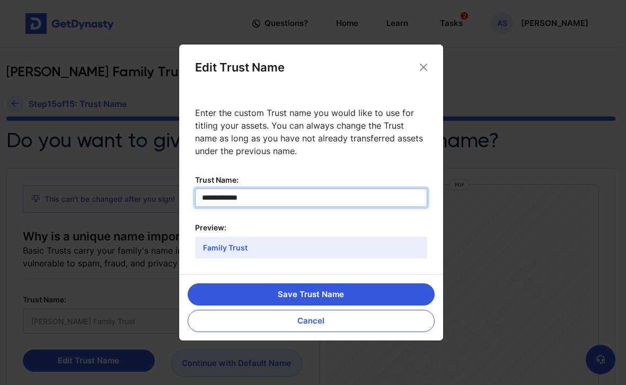
type input "**********"
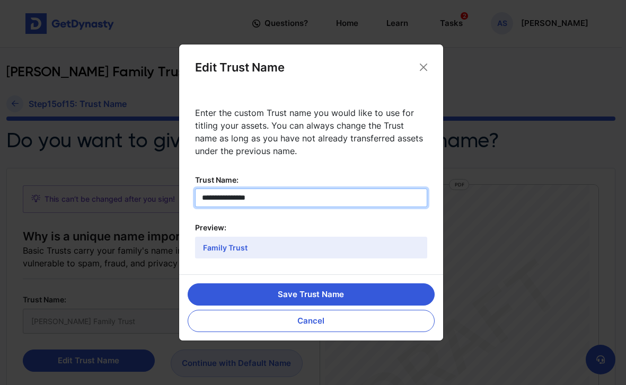
type input "**********"
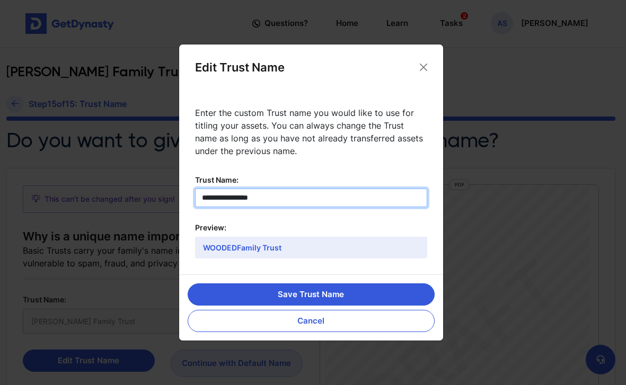
type input "**********"
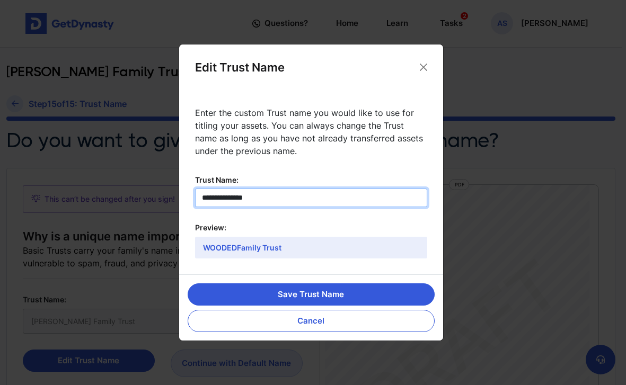
type input "**********"
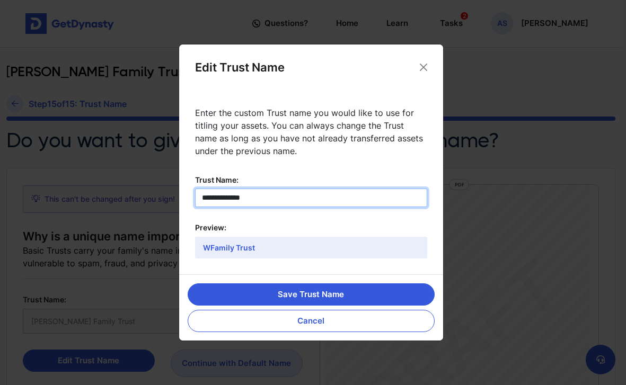
type input "**********"
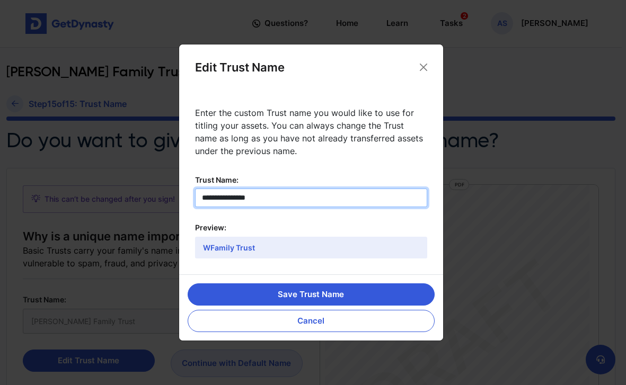
type input "**********"
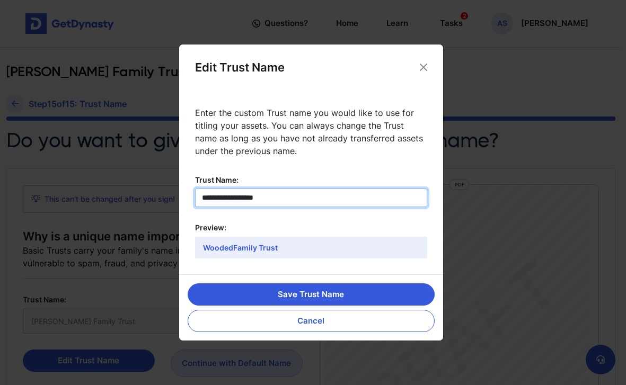
type input "**********"
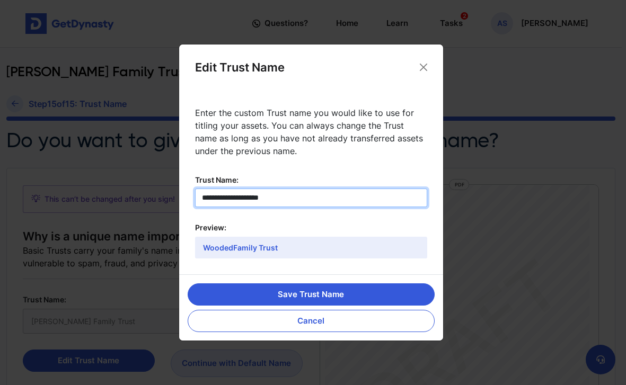
type input "**********"
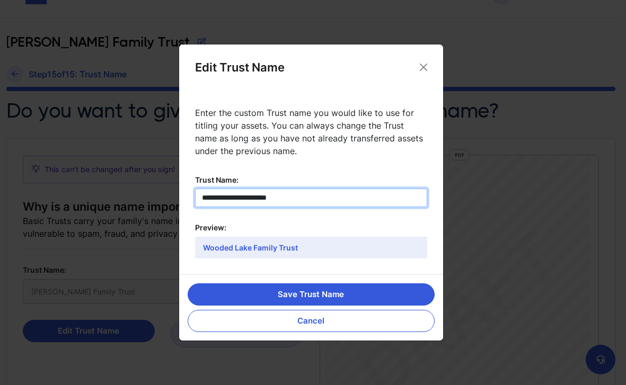
scroll to position [29, 0]
type input "**********"
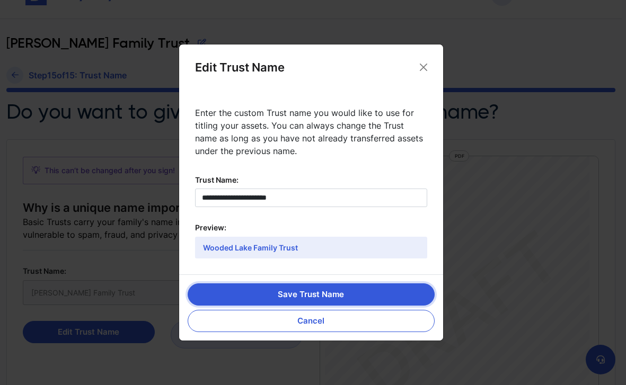
click at [328, 292] on button "Save Trust Name" at bounding box center [311, 294] width 247 height 22
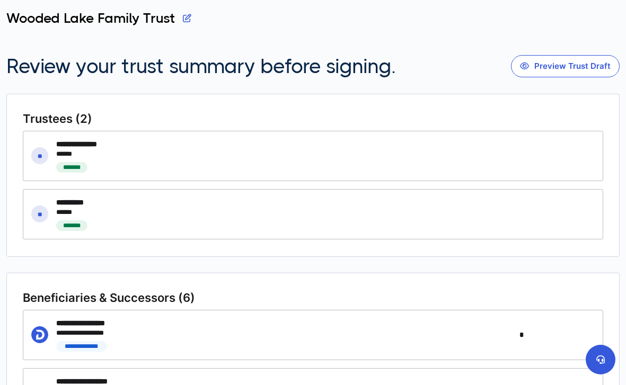
scroll to position [57, 0]
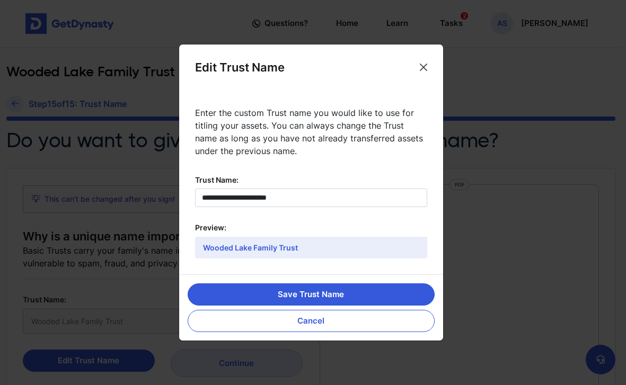
click at [423, 69] on button "Close" at bounding box center [423, 67] width 16 height 16
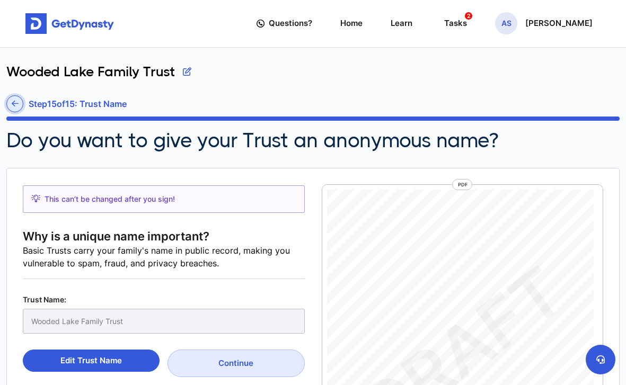
click at [18, 103] on icon at bounding box center [15, 104] width 7 height 8
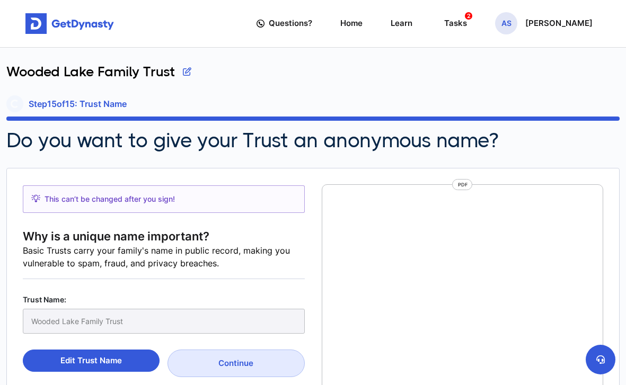
scroll to position [5, 0]
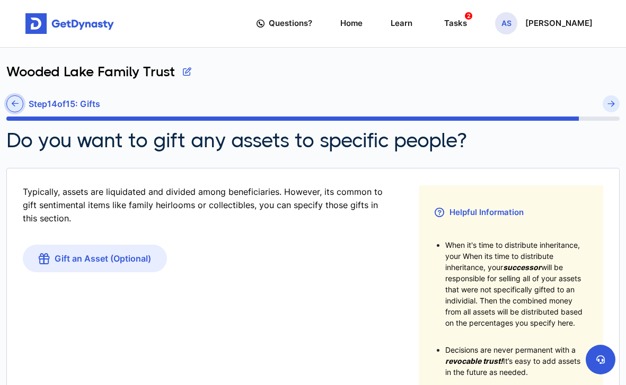
click at [18, 102] on icon at bounding box center [15, 104] width 7 height 8
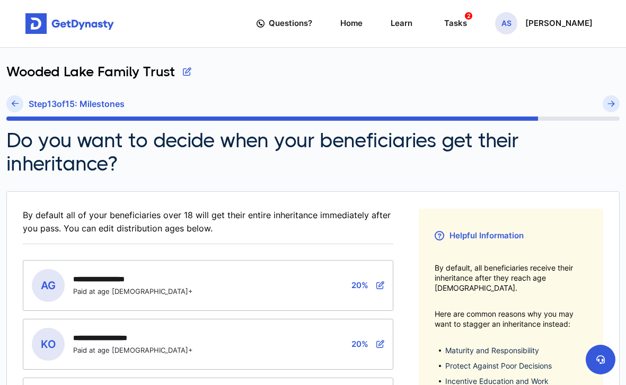
click at [18, 102] on icon at bounding box center [15, 104] width 7 height 8
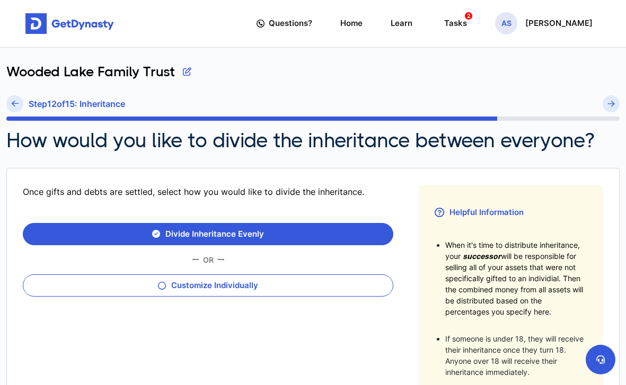
click at [18, 102] on icon at bounding box center [15, 104] width 7 height 8
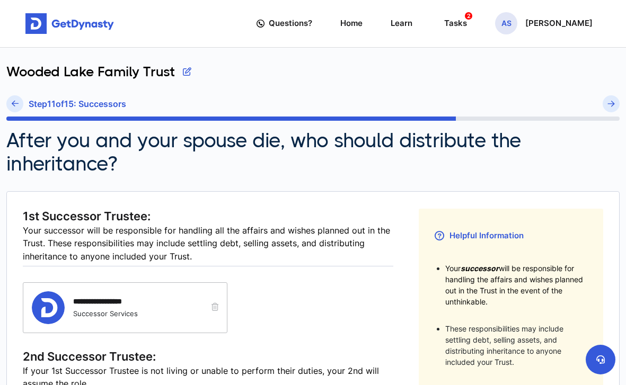
click at [18, 102] on icon at bounding box center [15, 104] width 7 height 8
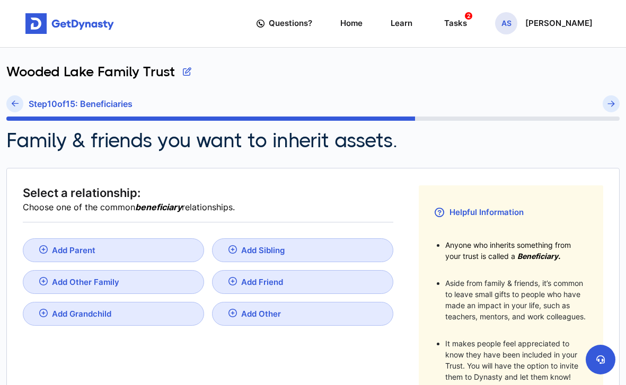
click at [18, 102] on icon at bounding box center [15, 104] width 7 height 8
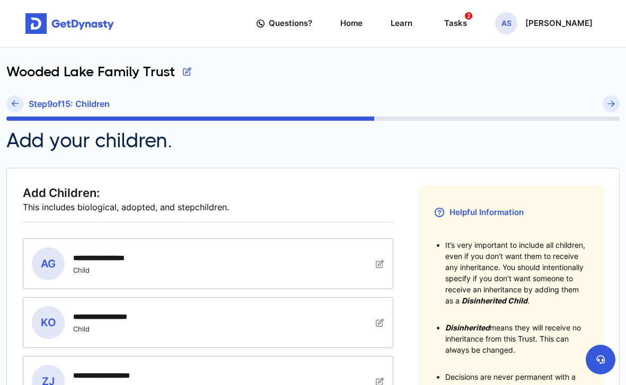
click at [18, 102] on icon at bounding box center [15, 104] width 7 height 8
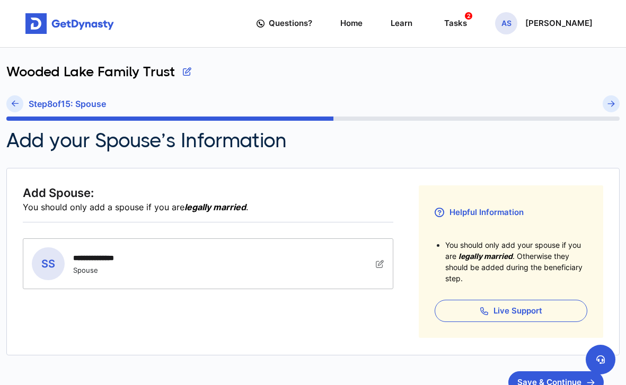
click at [18, 102] on icon at bounding box center [15, 104] width 7 height 8
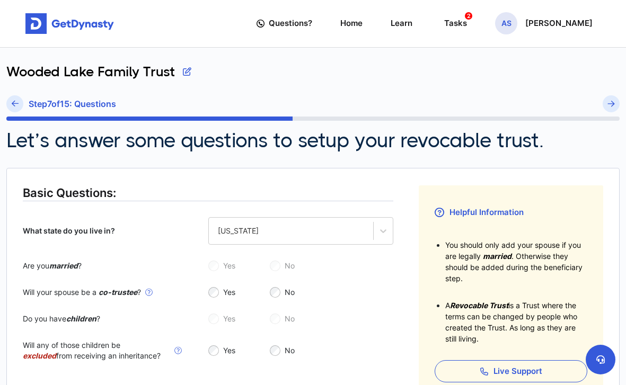
click at [18, 102] on icon at bounding box center [15, 104] width 7 height 8
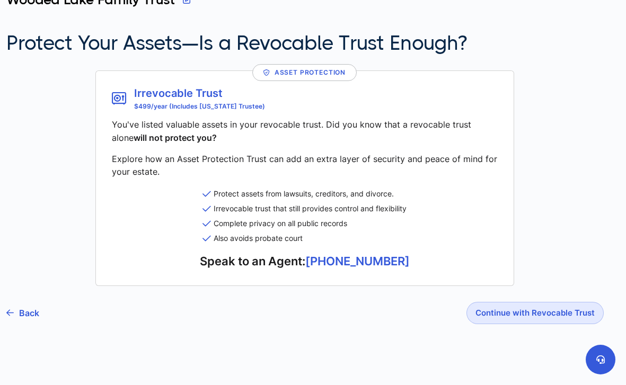
scroll to position [71, 0]
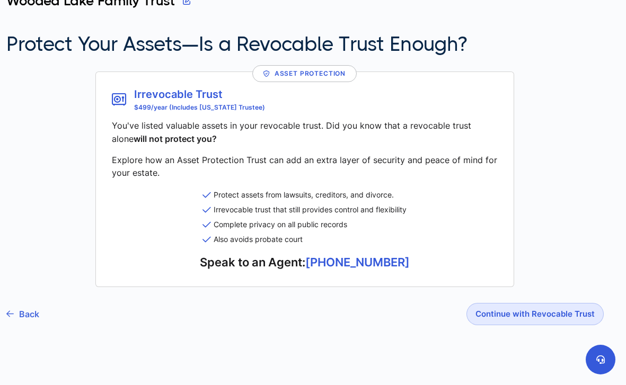
click at [9, 311] on img at bounding box center [9, 313] width 7 height 7
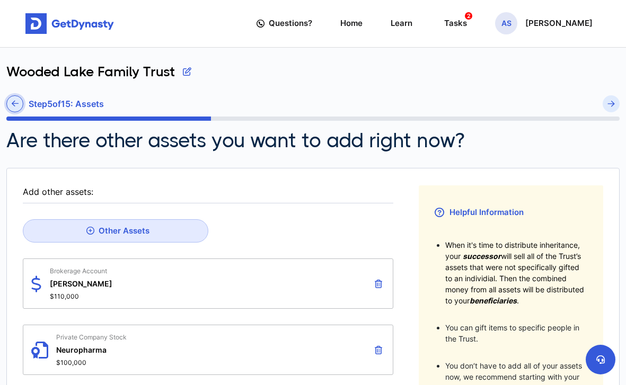
click at [19, 104] on link at bounding box center [14, 103] width 17 height 17
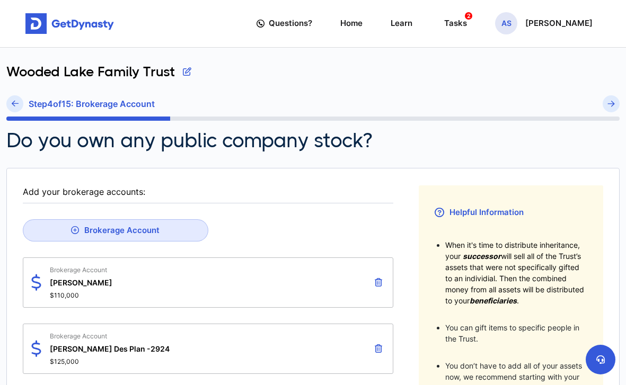
click at [19, 104] on link at bounding box center [14, 103] width 17 height 17
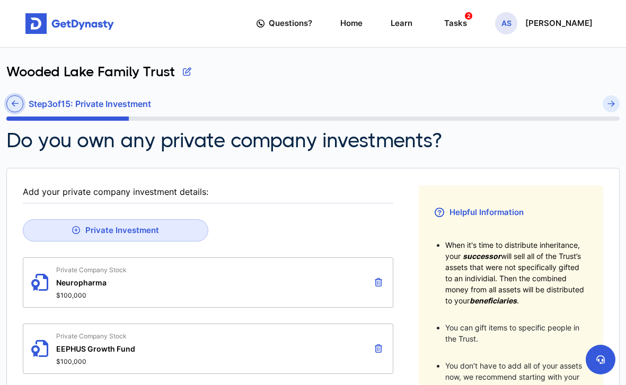
click at [19, 104] on link at bounding box center [14, 103] width 17 height 17
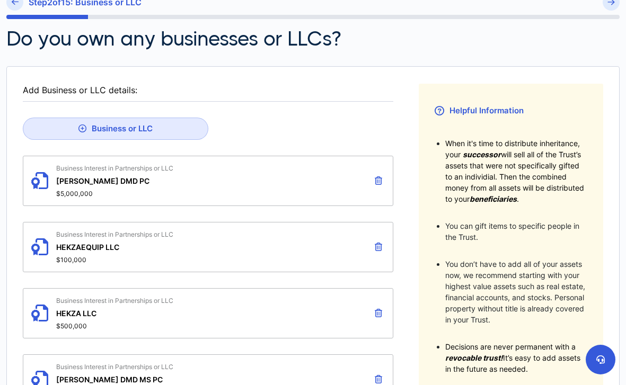
scroll to position [120, 0]
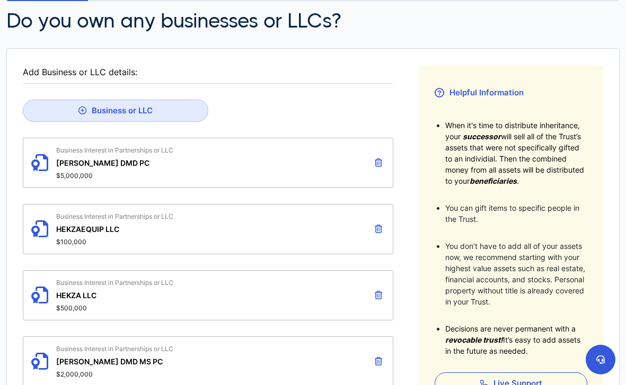
click at [35, 162] on icon at bounding box center [39, 162] width 17 height 33
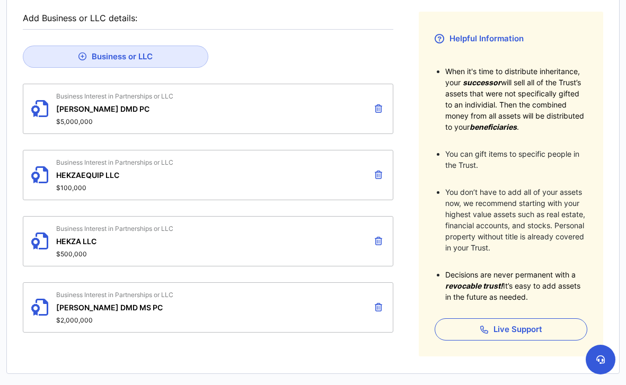
scroll to position [181, 0]
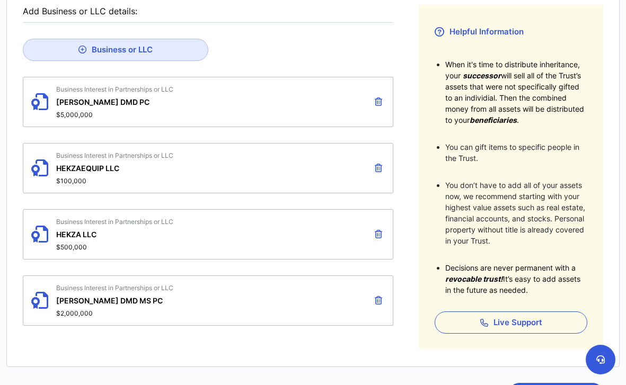
click at [380, 102] on icon at bounding box center [378, 101] width 7 height 8
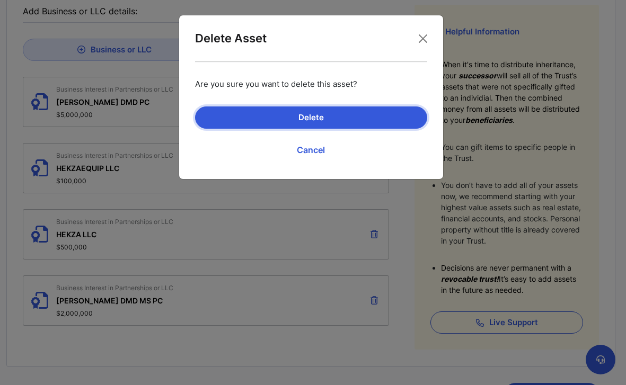
click at [365, 119] on button "Delete" at bounding box center [311, 117] width 232 height 22
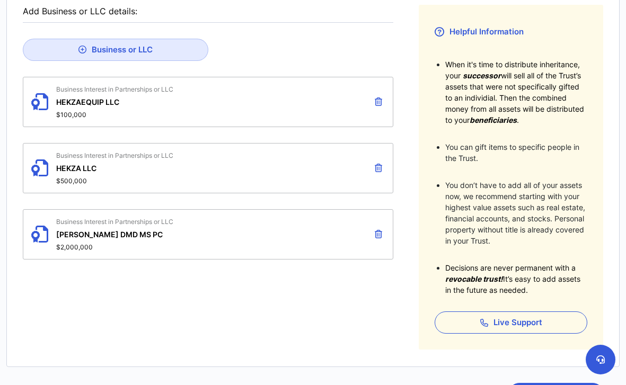
click at [290, 249] on div "Business Interest in Partnerships or LLC [PERSON_NAME] DMD MS PC $2,000,000" at bounding box center [208, 234] width 370 height 50
click at [101, 230] on span "[PERSON_NAME] DMD MS PC" at bounding box center [114, 234] width 117 height 9
click at [36, 233] on icon at bounding box center [39, 234] width 17 height 33
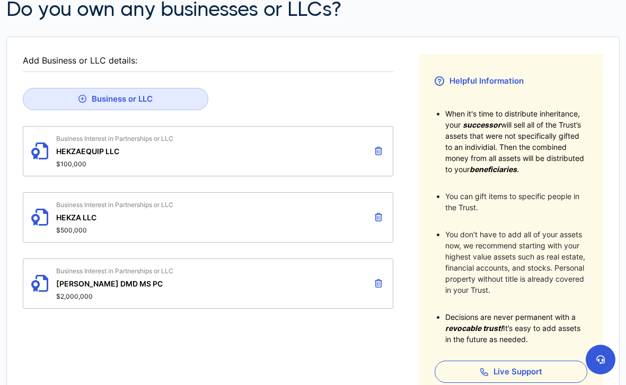
scroll to position [111, 0]
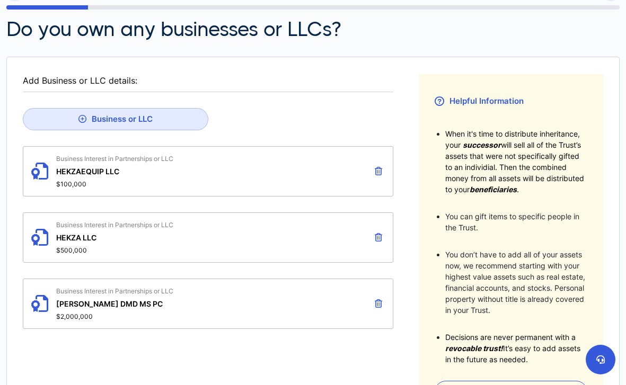
click at [257, 324] on div "Business Interest in Partnerships or LLC [PERSON_NAME] DMD MS PC $2,000,000" at bounding box center [208, 304] width 370 height 50
click at [315, 300] on div "Business Interest in Partnerships or LLC [PERSON_NAME] DMD MS PC $2,000,000" at bounding box center [208, 304] width 370 height 50
click at [377, 305] on icon at bounding box center [378, 303] width 7 height 8
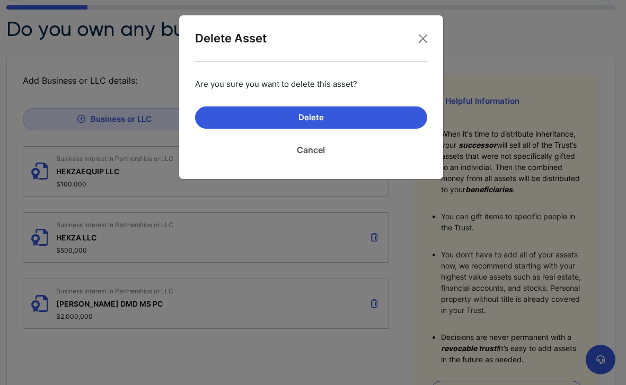
click at [311, 149] on link "Cancel" at bounding box center [311, 150] width 232 height 26
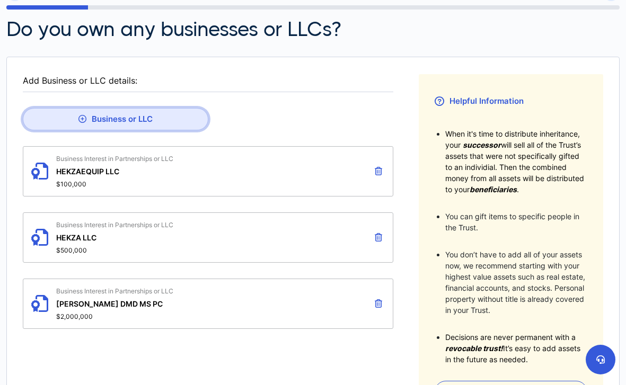
click at [106, 118] on button "Business or LLC" at bounding box center [115, 119] width 185 height 22
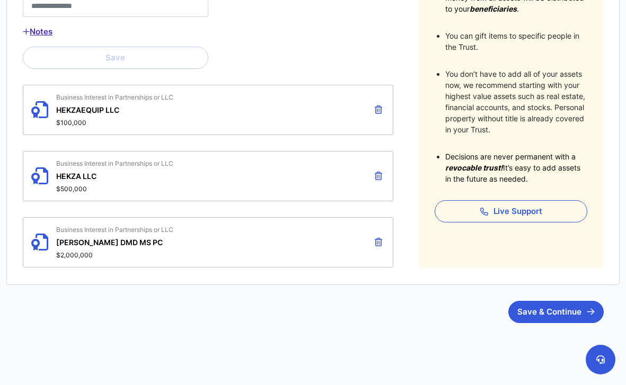
scroll to position [291, 0]
click at [210, 241] on div "Business Interest in Partnerships or LLC [PERSON_NAME] DMD MS PC $2,000,000" at bounding box center [208, 243] width 370 height 50
click at [115, 247] on div "Business Interest in Partnerships or LLC [PERSON_NAME] DMD MS PC $2,000,000" at bounding box center [114, 242] width 117 height 33
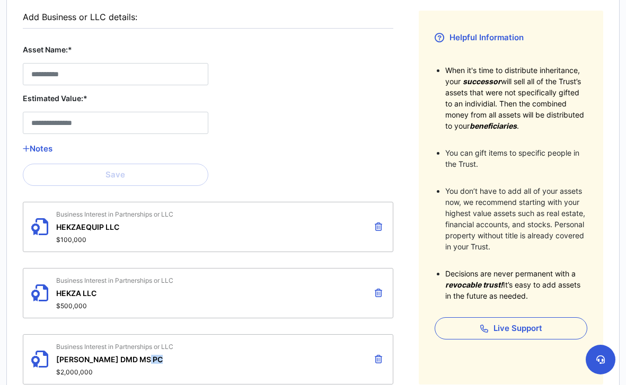
scroll to position [171, 0]
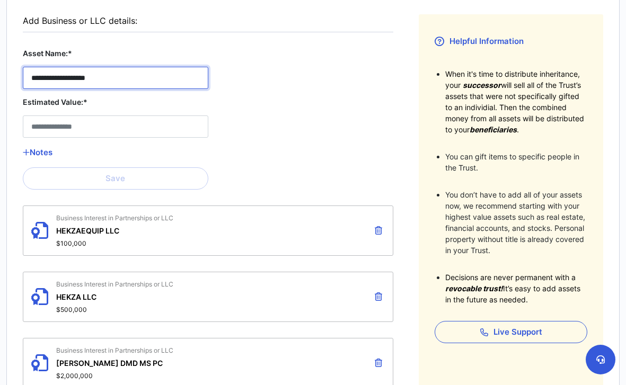
type LLC__asset_name__3 "**********"
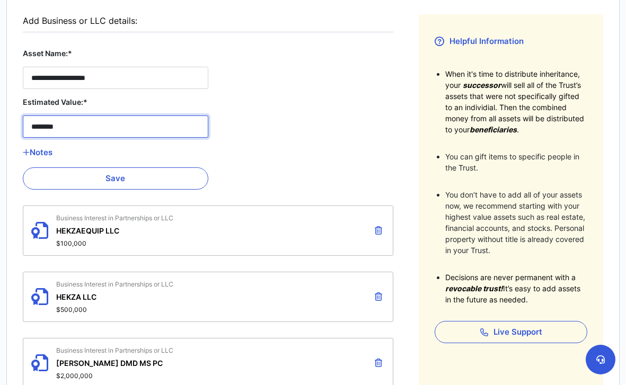
type LLC__estimated_value__3 "**********"
click at [29, 154] on icon "button" at bounding box center [26, 152] width 7 height 8
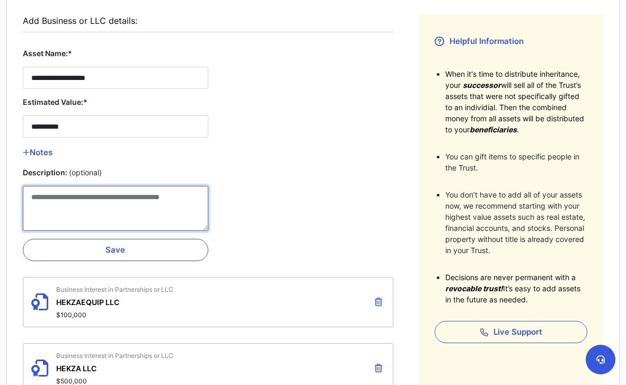
click at [56, 195] on LLC__description__3 "Description: (optional)" at bounding box center [115, 208] width 185 height 45
type LLC__description__3 "*"
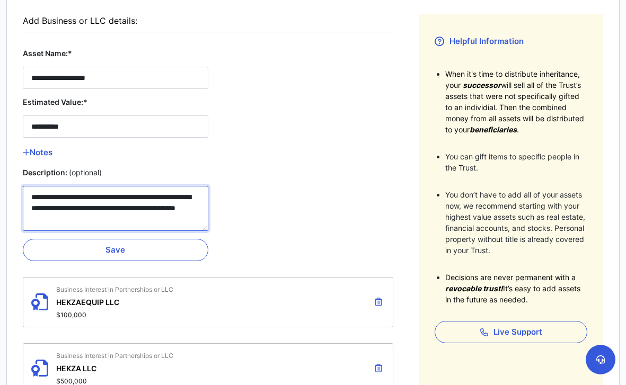
click at [55, 197] on LLC__description__3 "**********" at bounding box center [115, 208] width 185 height 45
type LLC__description__3 "**********"
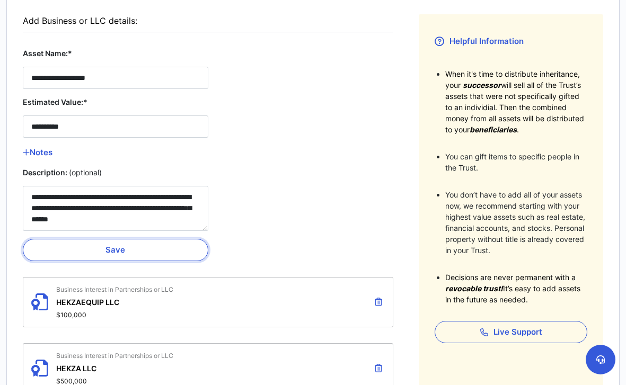
click at [117, 248] on button "Save" at bounding box center [115, 250] width 185 height 22
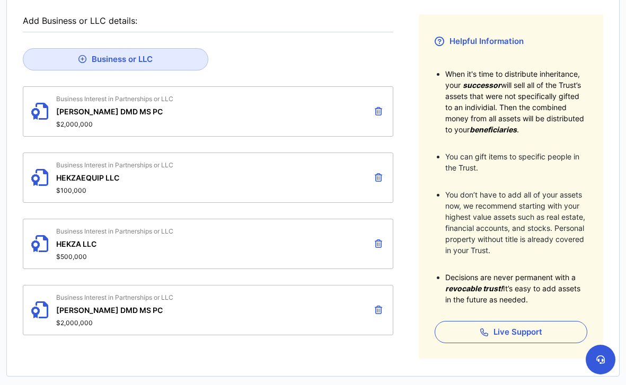
click at [33, 112] on icon at bounding box center [39, 111] width 17 height 33
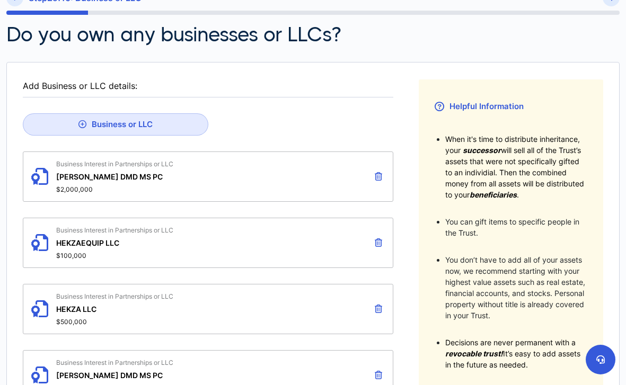
scroll to position [146, 0]
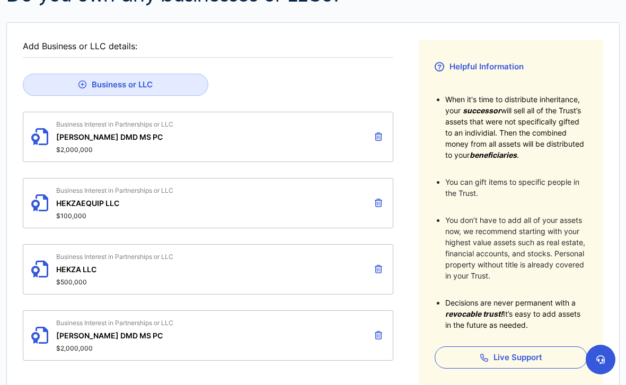
click at [381, 335] on icon at bounding box center [378, 335] width 7 height 8
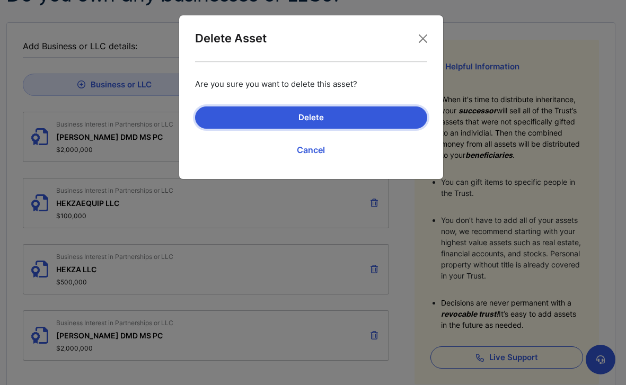
click at [349, 124] on button "Delete" at bounding box center [311, 117] width 232 height 22
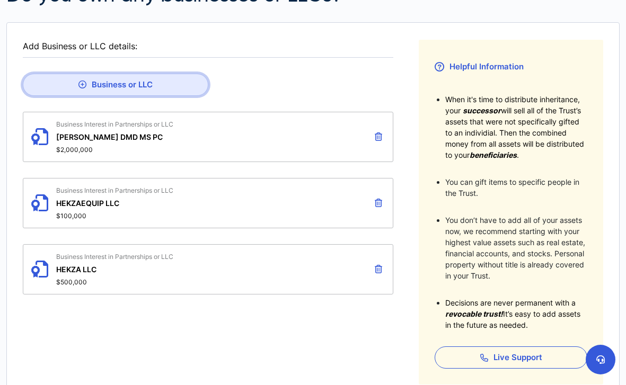
click at [131, 84] on button "Business or LLC" at bounding box center [115, 85] width 185 height 22
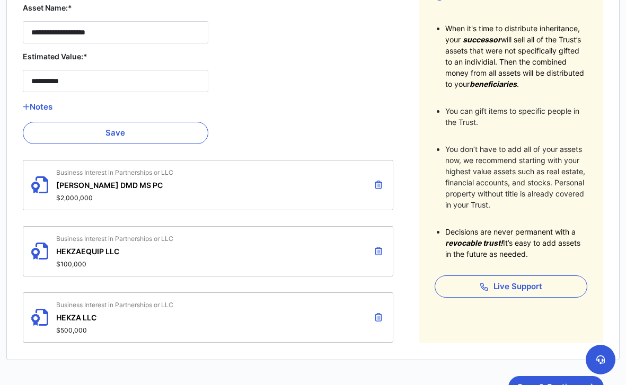
scroll to position [248, 0]
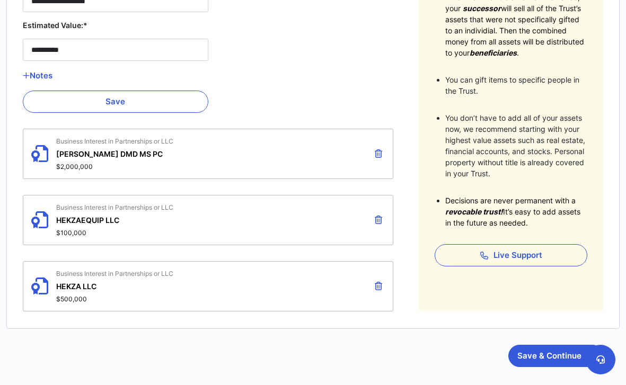
click at [39, 151] on icon at bounding box center [39, 153] width 17 height 33
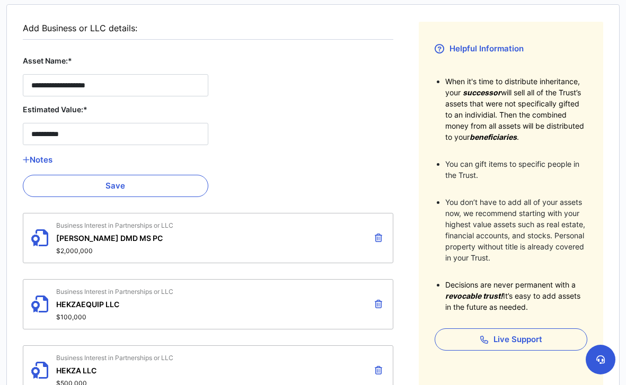
scroll to position [165, 0]
click at [290, 182] on fieldset "**********" at bounding box center [208, 208] width 370 height 374
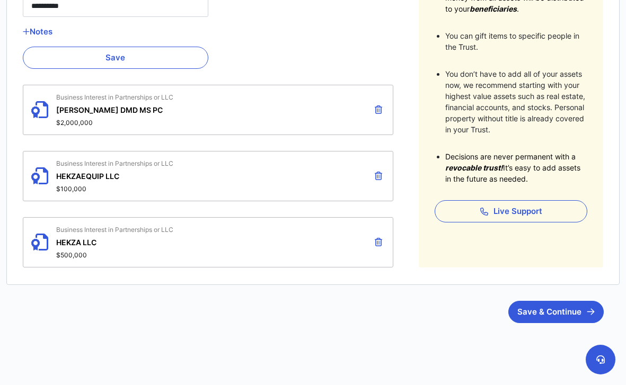
scroll to position [291, 0]
click at [545, 318] on button "Save & Continue" at bounding box center [555, 312] width 95 height 22
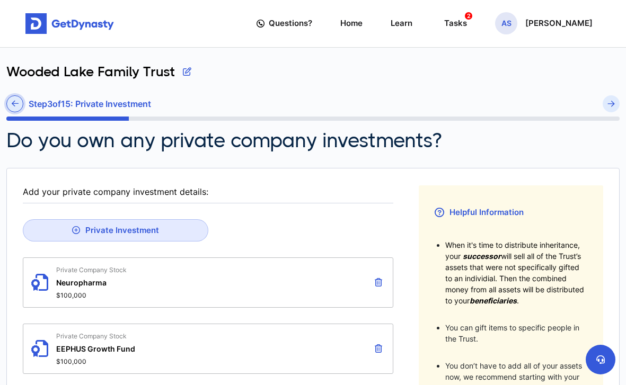
click at [16, 103] on icon at bounding box center [15, 104] width 7 height 8
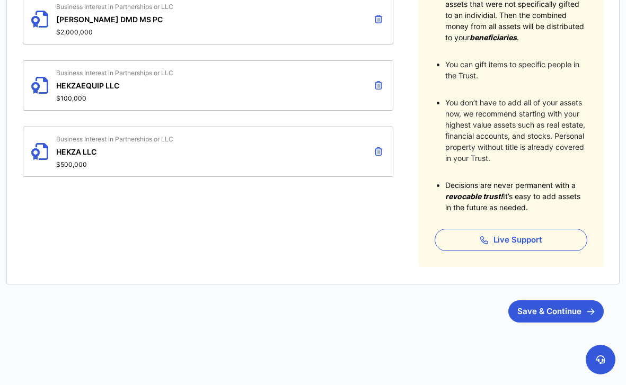
scroll to position [263, 0]
click at [557, 310] on button "Save & Continue" at bounding box center [555, 312] width 95 height 22
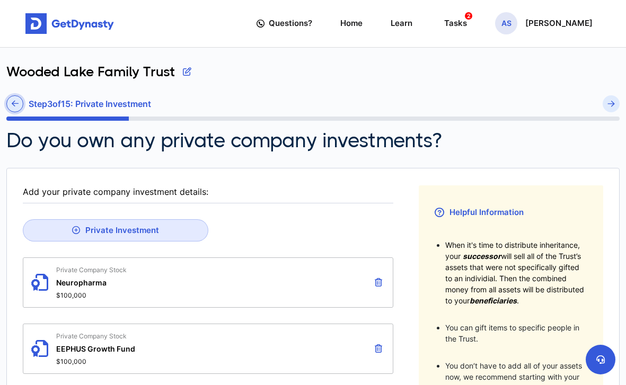
click at [12, 103] on icon at bounding box center [15, 104] width 7 height 8
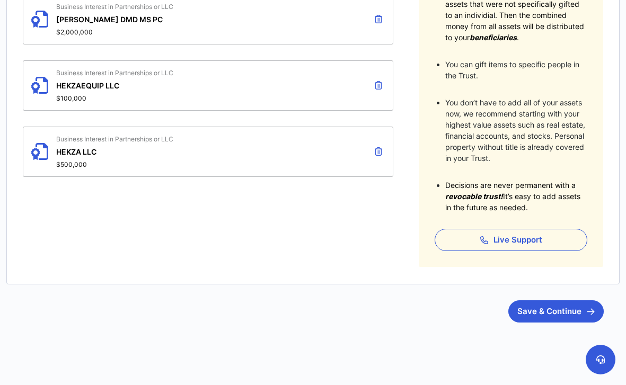
scroll to position [263, 0]
click at [551, 321] on button "Save & Continue" at bounding box center [555, 312] width 95 height 22
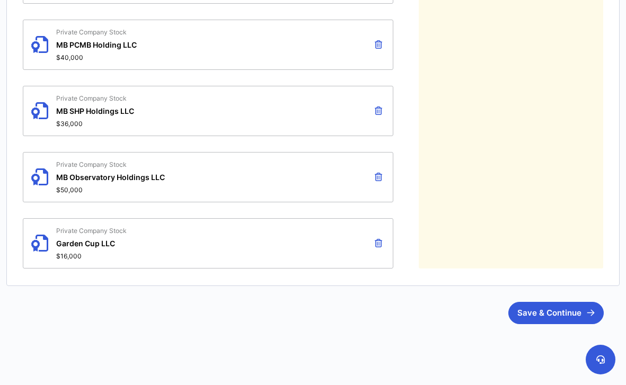
scroll to position [1231, 0]
click at [516, 309] on button "Save & Continue" at bounding box center [555, 313] width 95 height 22
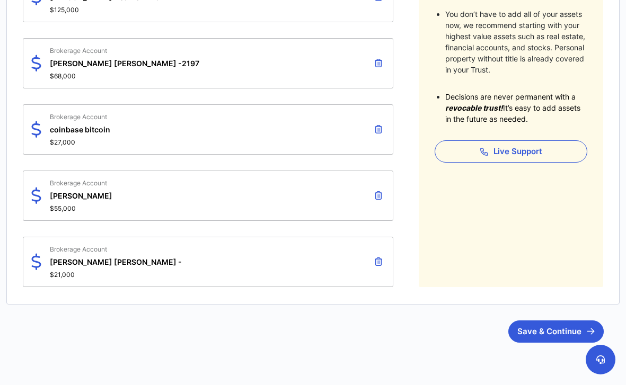
scroll to position [353, 0]
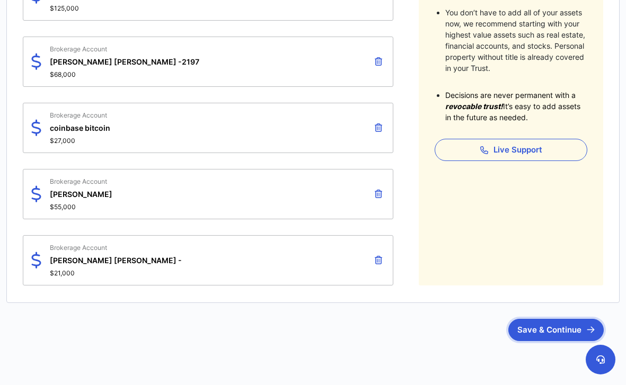
click at [536, 333] on button "Save & Continue" at bounding box center [555, 330] width 95 height 22
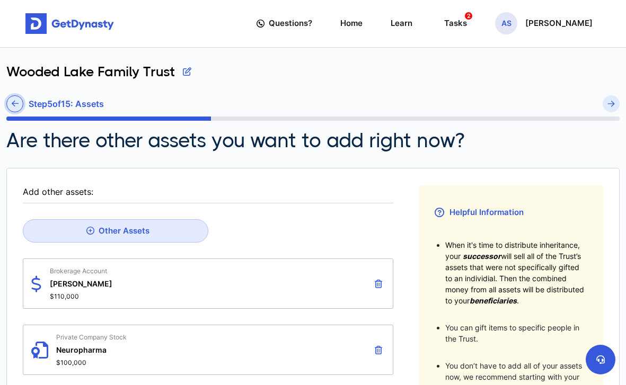
click at [14, 106] on icon at bounding box center [15, 104] width 7 height 8
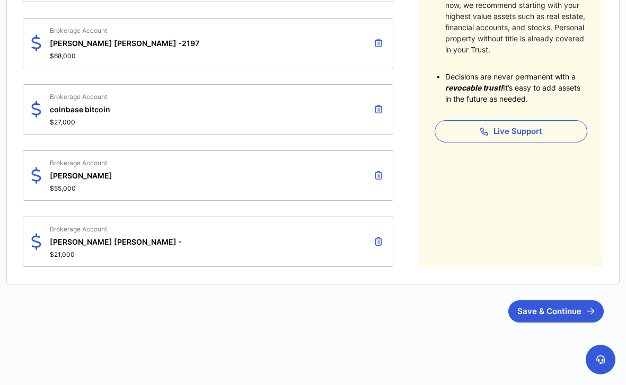
scroll to position [371, 0]
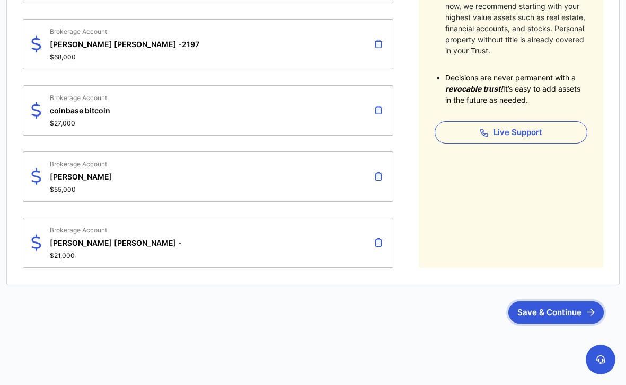
click at [565, 314] on button "Save & Continue" at bounding box center [555, 312] width 95 height 22
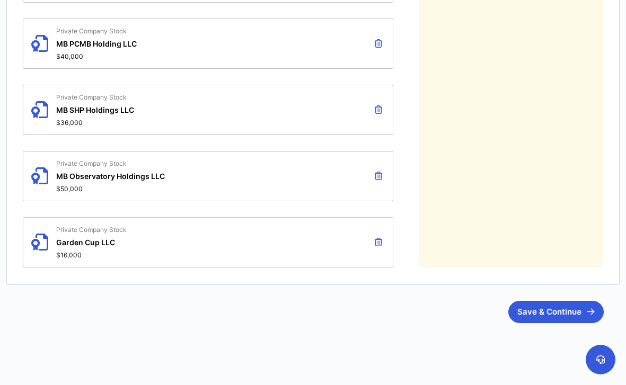
scroll to position [2174, 0]
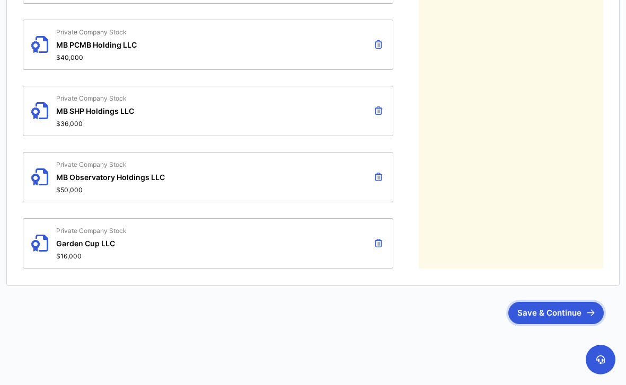
click at [546, 314] on button "Save & Continue" at bounding box center [555, 313] width 95 height 22
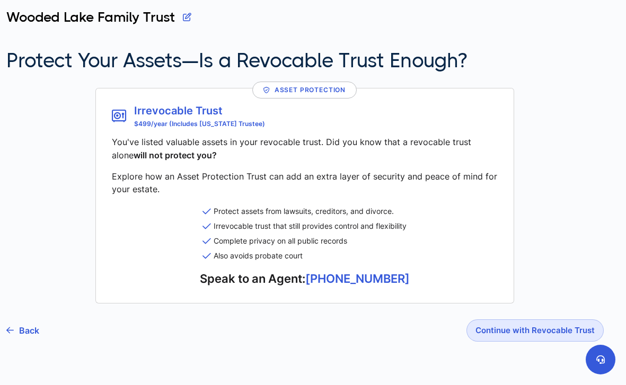
scroll to position [64, 0]
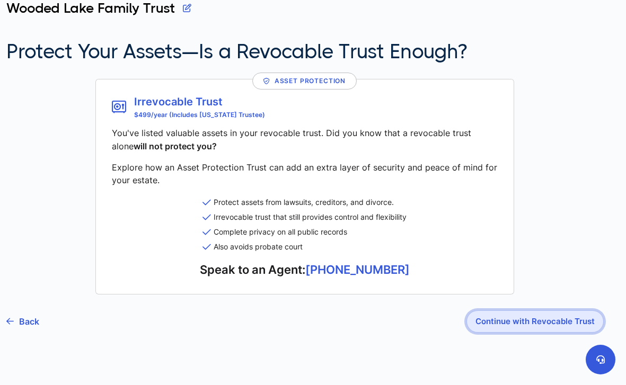
click at [507, 318] on button "Continue with Revocable Trust" at bounding box center [534, 321] width 137 height 22
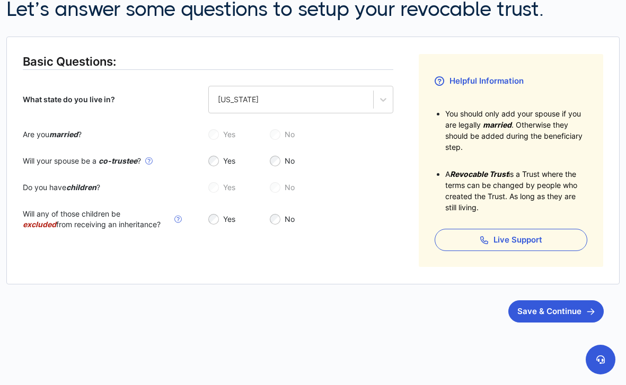
scroll to position [131, 0]
click at [548, 304] on button "Save & Continue" at bounding box center [555, 312] width 95 height 22
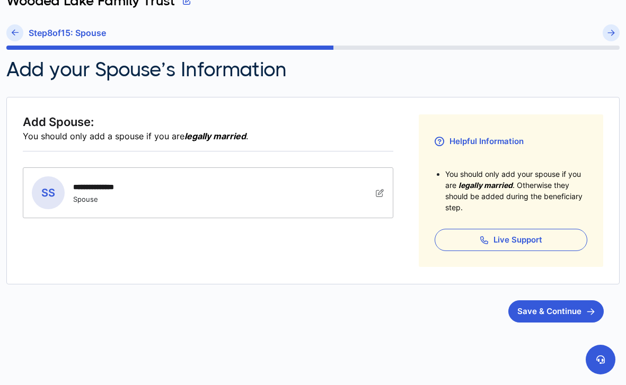
scroll to position [70, 0]
click at [540, 310] on button "Save & Continue" at bounding box center [555, 312] width 95 height 22
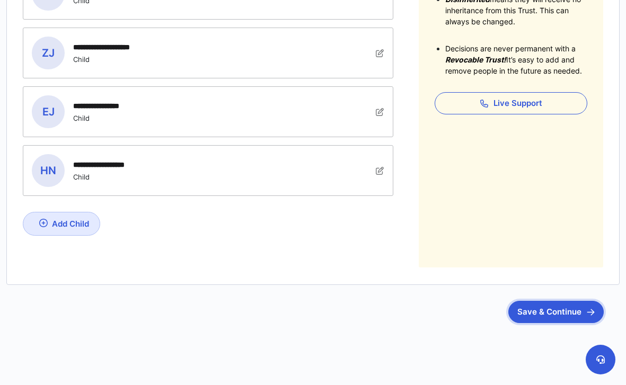
scroll to position [328, 0]
click at [538, 310] on button "Save & Continue" at bounding box center [555, 312] width 95 height 22
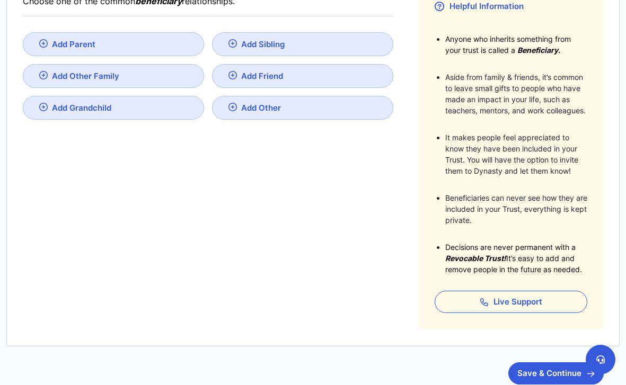
scroll to position [207, 0]
click at [518, 369] on button "Save & Continue" at bounding box center [555, 373] width 95 height 22
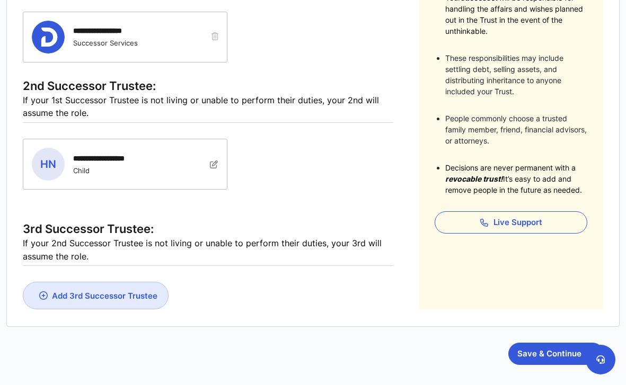
scroll to position [283, 0]
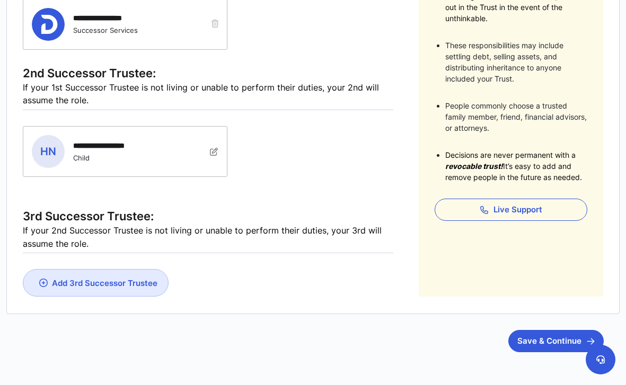
click at [44, 279] on img at bounding box center [43, 283] width 8 height 8
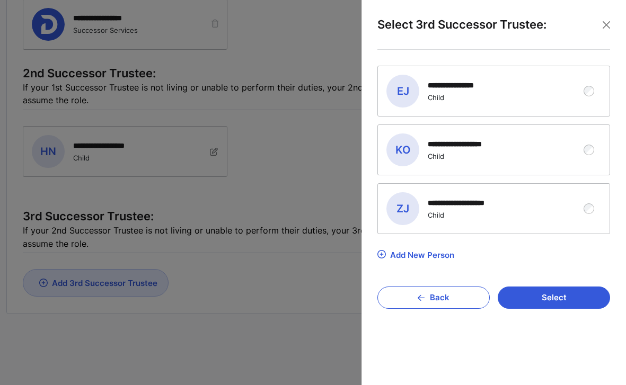
click at [380, 255] on img at bounding box center [381, 254] width 8 height 8
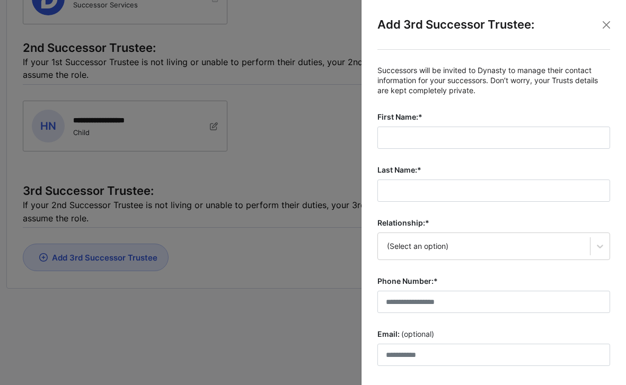
scroll to position [306, 0]
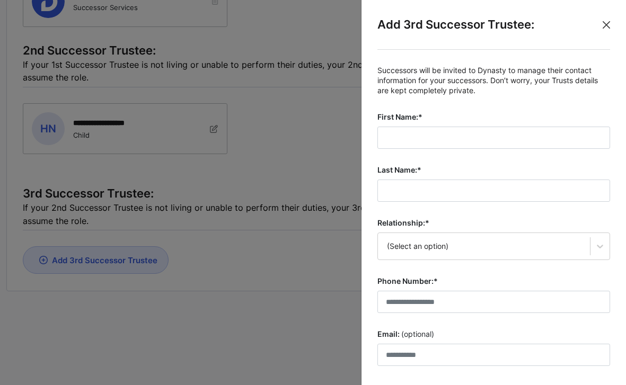
click at [610, 24] on button "Close" at bounding box center [606, 25] width 16 height 16
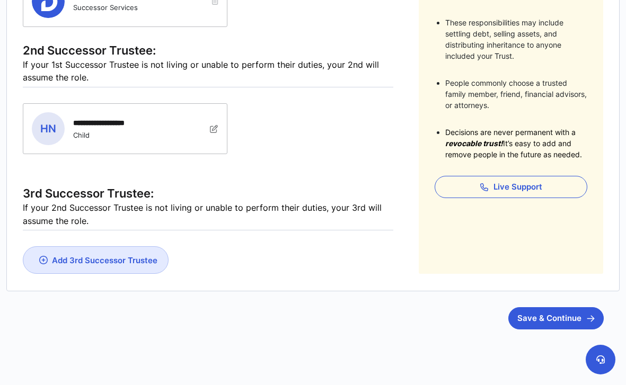
click at [130, 255] on div "Add 3rd Successor Trustee" at bounding box center [104, 260] width 105 height 10
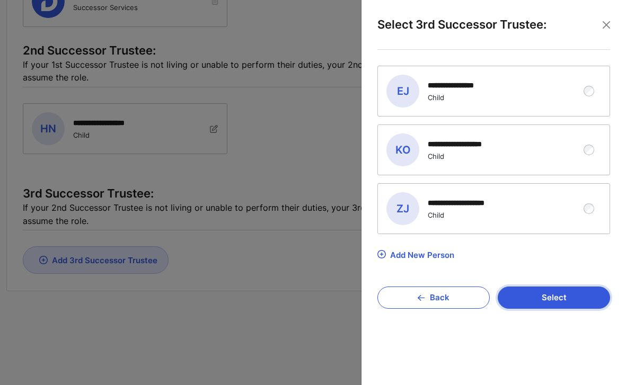
click at [536, 305] on button "Select" at bounding box center [553, 298] width 112 height 22
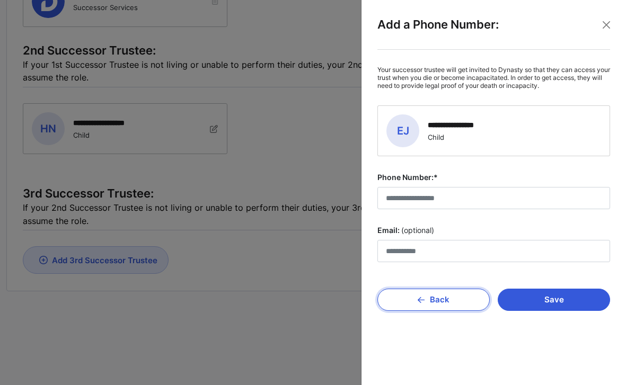
click at [437, 308] on button "Back" at bounding box center [433, 300] width 112 height 22
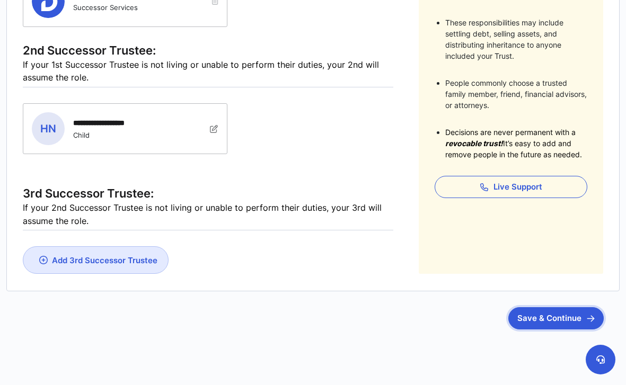
click at [523, 315] on button "Save & Continue" at bounding box center [555, 318] width 95 height 22
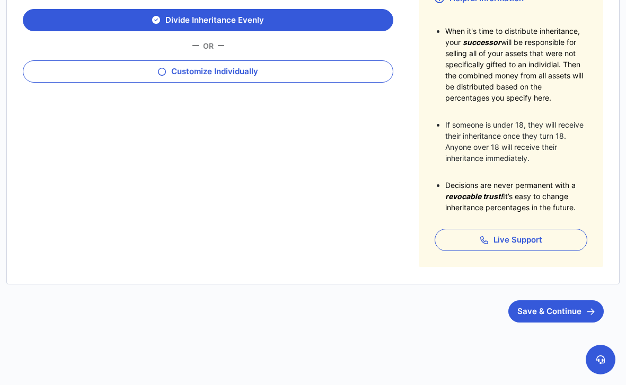
scroll to position [213, 0]
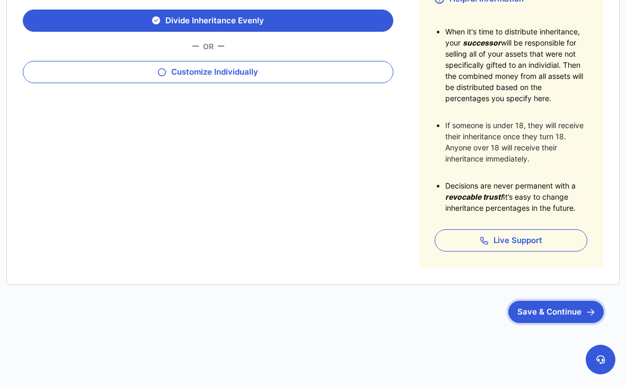
click at [530, 314] on button "Save & Continue" at bounding box center [555, 312] width 95 height 22
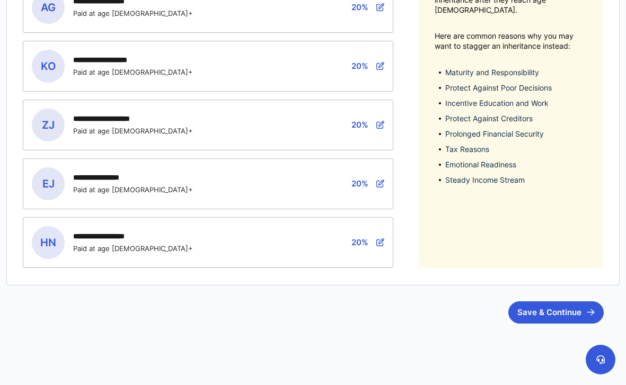
scroll to position [278, 0]
click at [549, 311] on button "Save & Continue" at bounding box center [555, 313] width 95 height 22
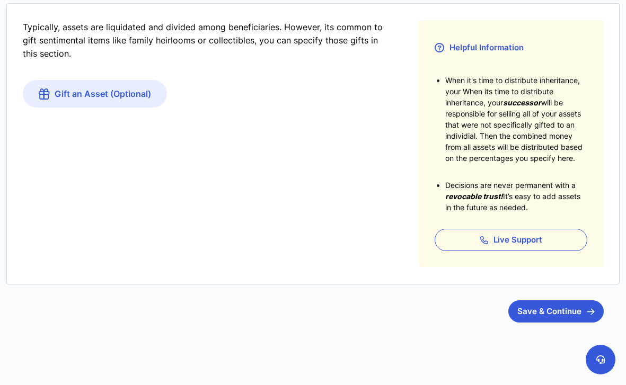
scroll to position [164, 0]
click at [553, 315] on button "Save & Continue" at bounding box center [555, 312] width 95 height 22
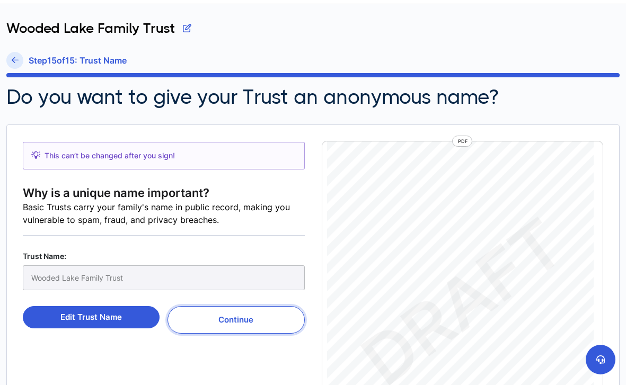
scroll to position [42, 0]
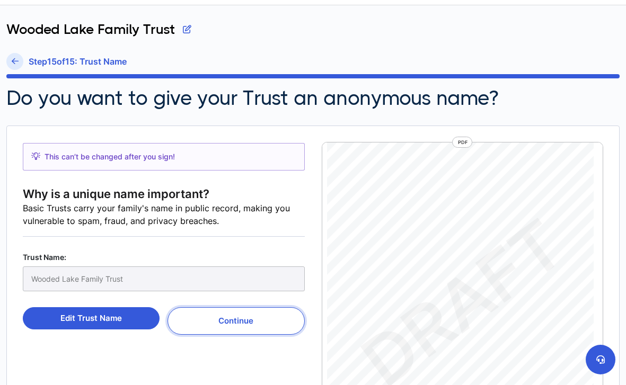
click at [209, 319] on button "Continue" at bounding box center [235, 321] width 137 height 28
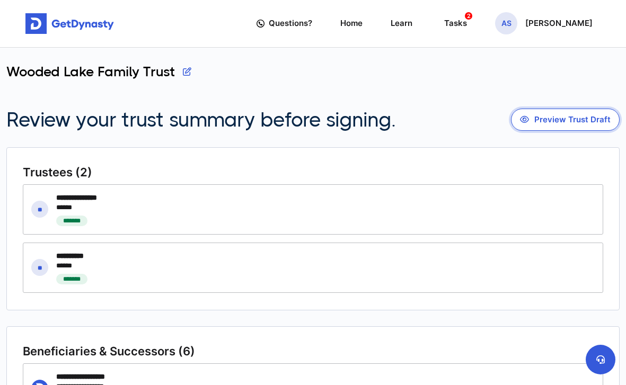
click at [566, 114] on button "Preview Trust Draft" at bounding box center [565, 120] width 109 height 22
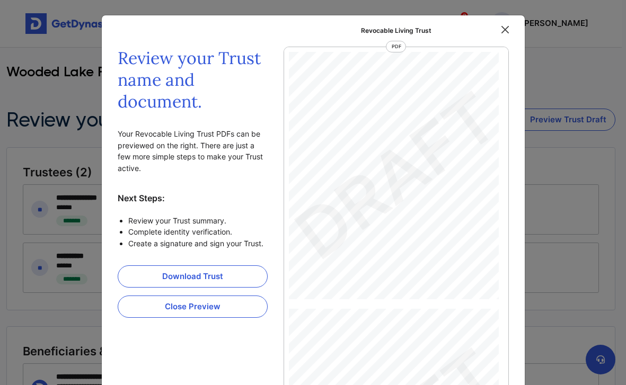
click at [502, 31] on button "Close" at bounding box center [505, 30] width 16 height 16
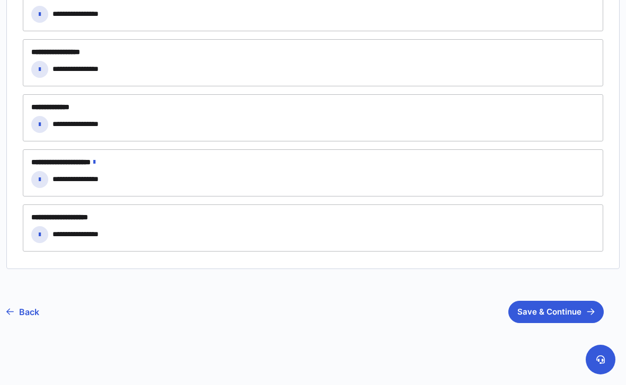
scroll to position [2341, 0]
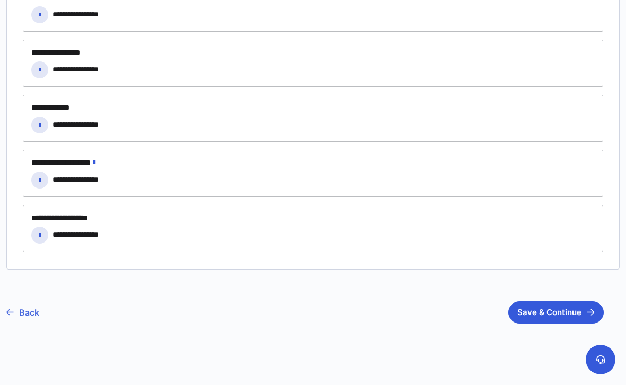
click at [26, 315] on link "Back" at bounding box center [22, 312] width 33 height 26
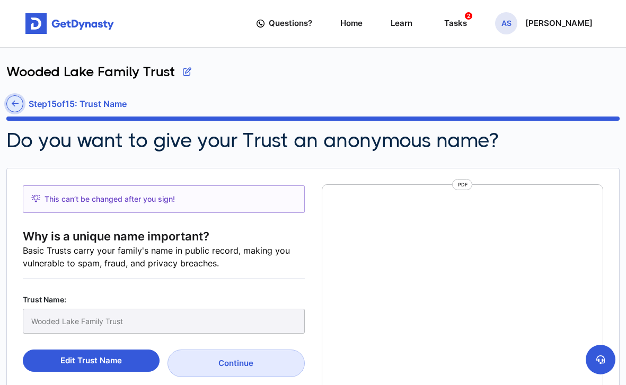
scroll to position [5, 0]
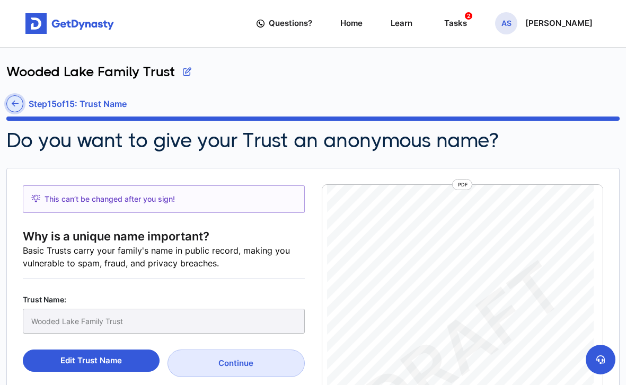
click at [14, 100] on icon at bounding box center [15, 104] width 7 height 8
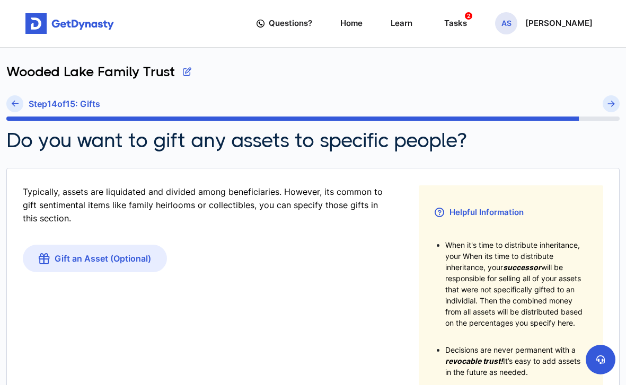
scroll to position [23, 0]
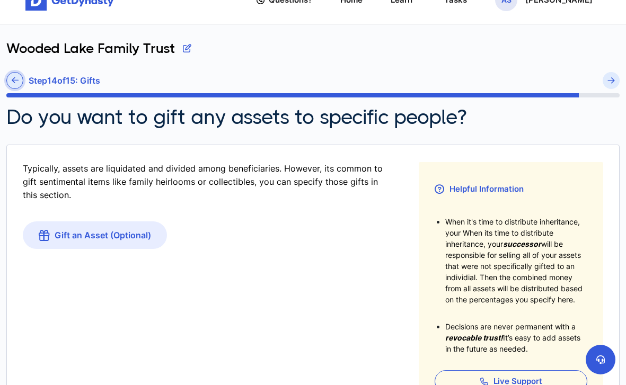
click at [12, 81] on icon at bounding box center [15, 80] width 7 height 8
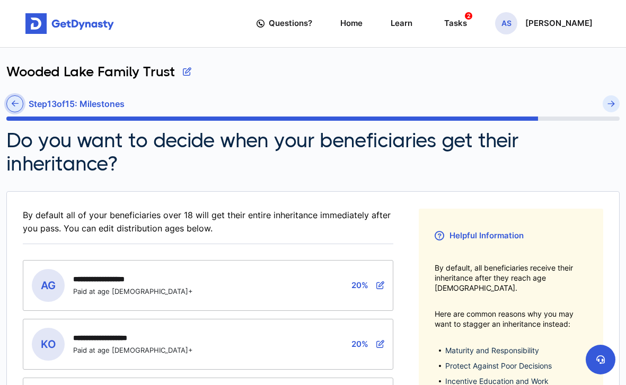
click at [17, 104] on icon at bounding box center [15, 104] width 7 height 8
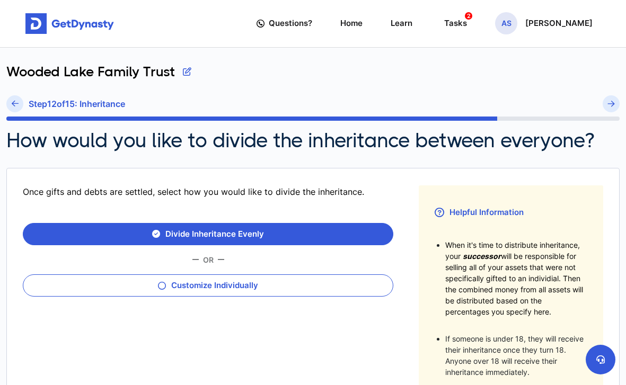
click at [17, 104] on icon at bounding box center [15, 104] width 7 height 8
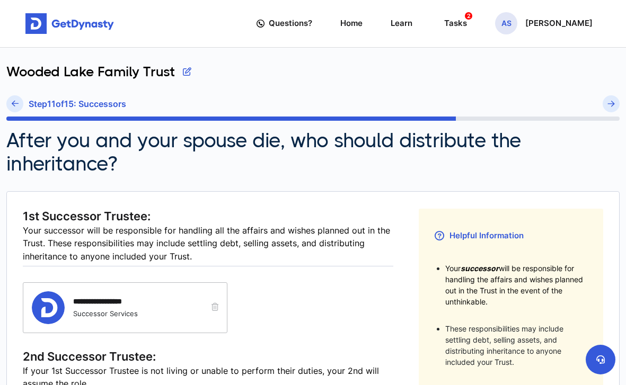
click at [17, 104] on icon at bounding box center [15, 104] width 7 height 8
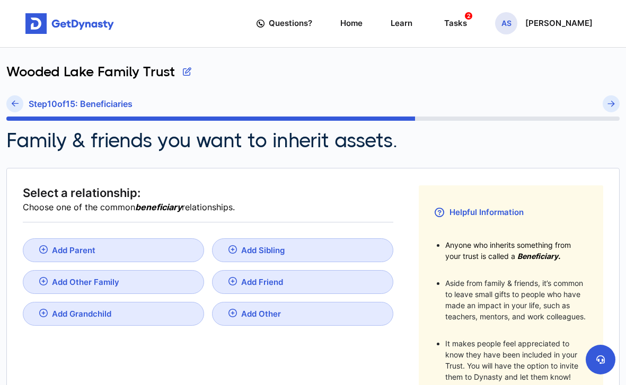
click at [17, 104] on icon at bounding box center [15, 104] width 7 height 8
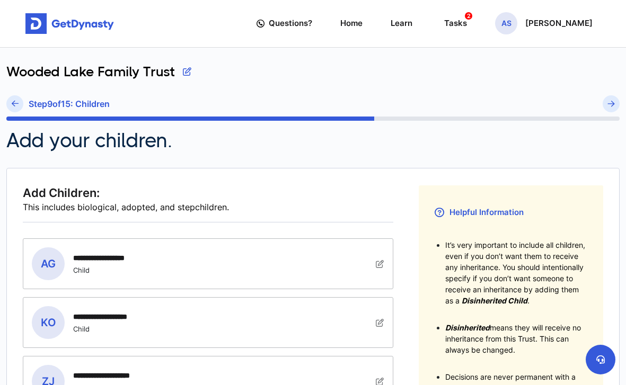
click at [17, 104] on icon at bounding box center [15, 104] width 7 height 8
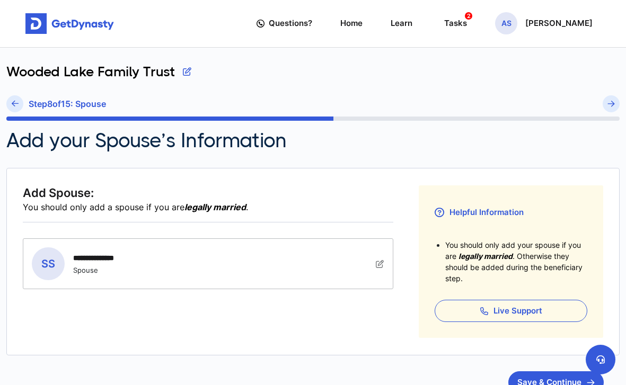
click at [17, 104] on icon at bounding box center [15, 104] width 7 height 8
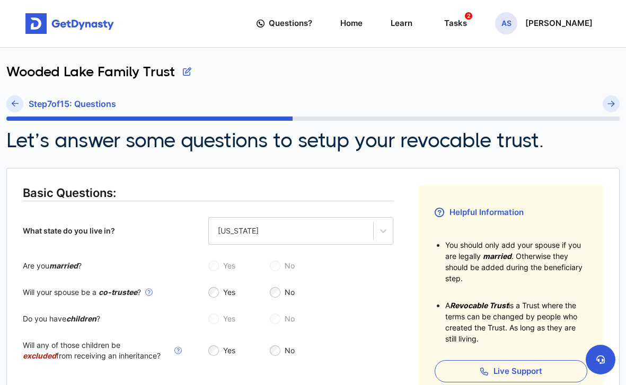
click at [17, 104] on icon at bounding box center [15, 104] width 7 height 8
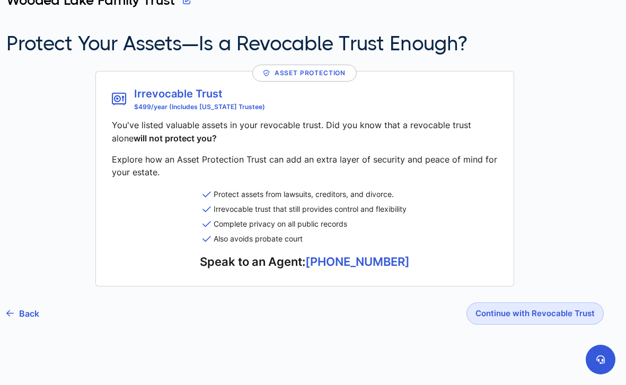
scroll to position [71, 0]
click at [31, 308] on link "Back" at bounding box center [22, 314] width 33 height 26
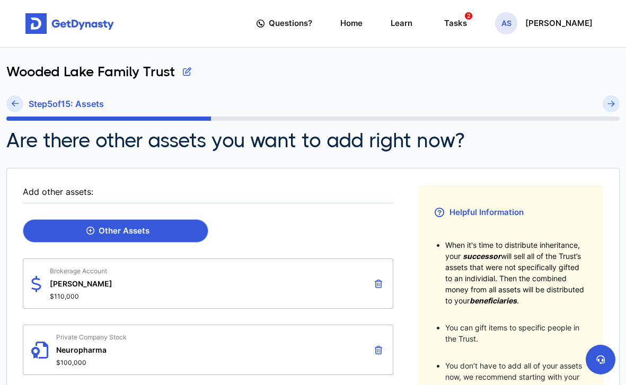
click at [92, 236] on link "Other Assets" at bounding box center [115, 231] width 185 height 24
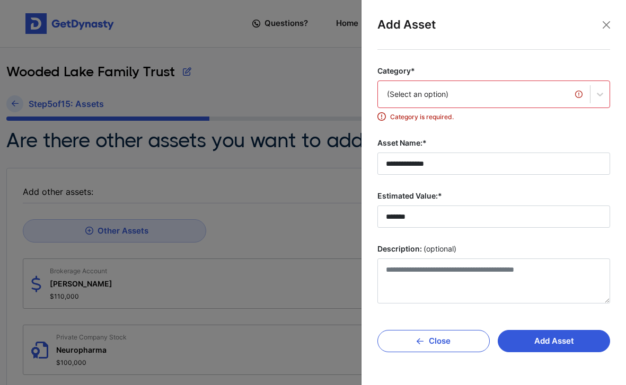
click at [511, 99] on div "(Select an option)" at bounding box center [484, 94] width 194 height 11
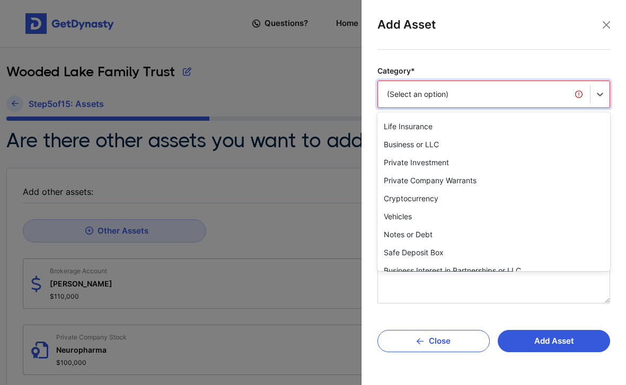
scroll to position [52, 0]
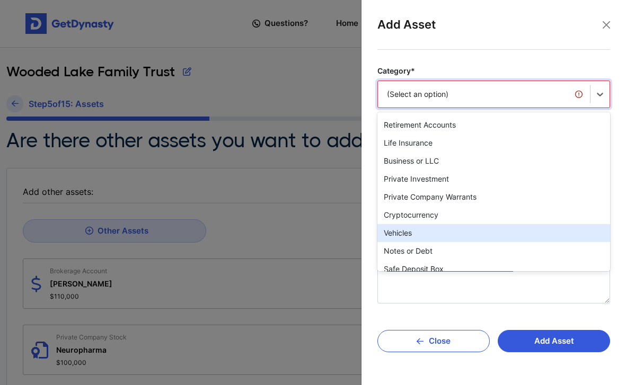
click at [496, 236] on div "Vehicles" at bounding box center [493, 233] width 233 height 18
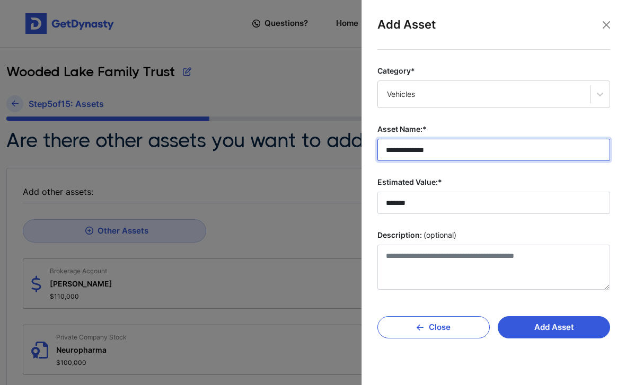
click at [471, 152] on input "**********" at bounding box center [493, 150] width 233 height 22
drag, startPoint x: 471, startPoint y: 152, endPoint x: 351, endPoint y: 156, distance: 120.8
type input "*"
type input "******"
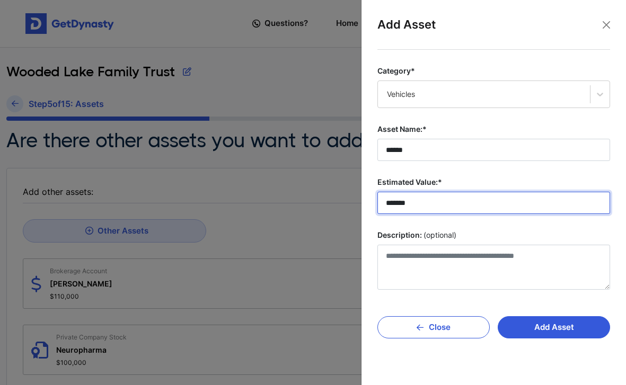
click at [423, 209] on input "*******" at bounding box center [493, 203] width 233 height 22
type input "*******"
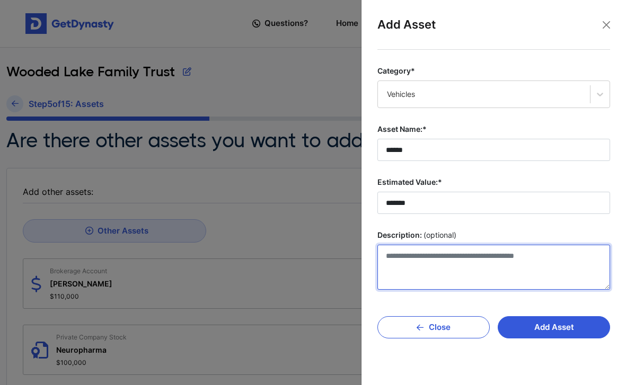
click at [426, 258] on textarea "Description: (optional)" at bounding box center [493, 267] width 233 height 45
type textarea "**********"
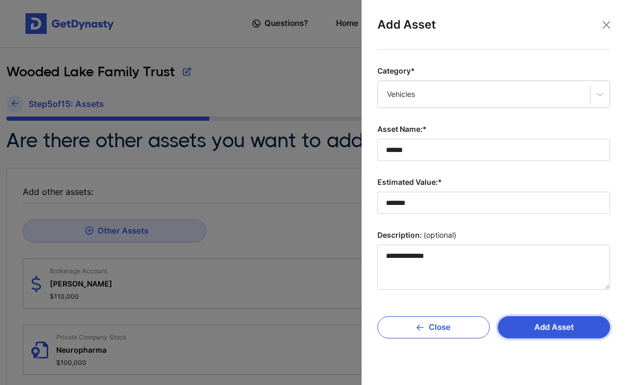
click at [518, 328] on button "Add Asset" at bounding box center [553, 327] width 112 height 22
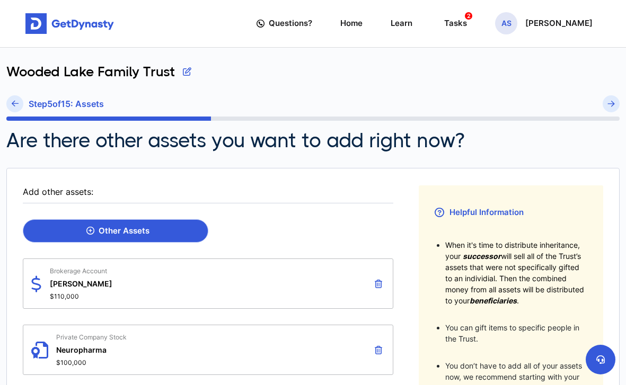
click at [119, 228] on div "Other Assets" at bounding box center [117, 231] width 63 height 10
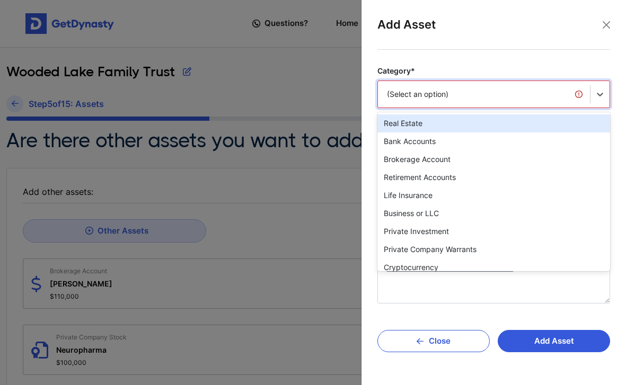
click at [438, 97] on div "(Select an option)" at bounding box center [484, 94] width 194 height 11
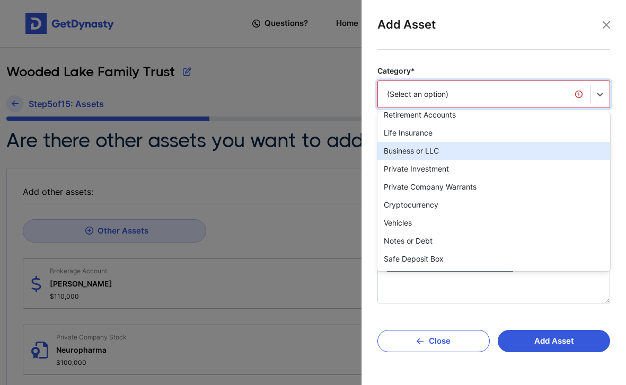
scroll to position [76, 0]
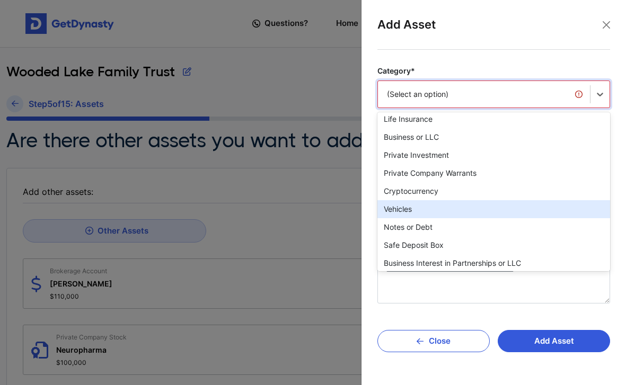
click at [404, 211] on div "Vehicles" at bounding box center [493, 209] width 233 height 18
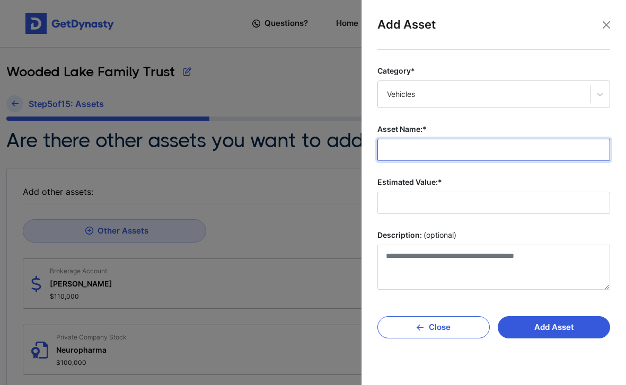
click at [425, 154] on input "Asset Name:*" at bounding box center [493, 150] width 233 height 22
type input "*******"
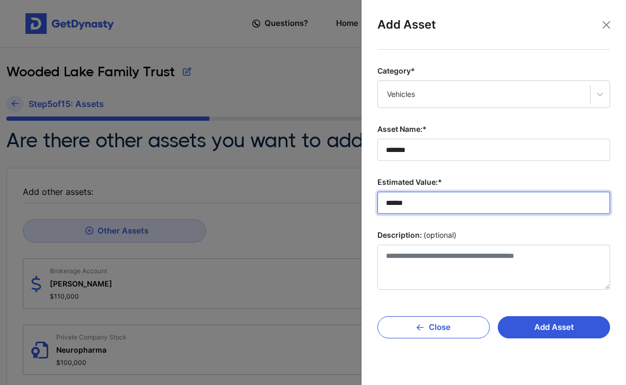
type input "*******"
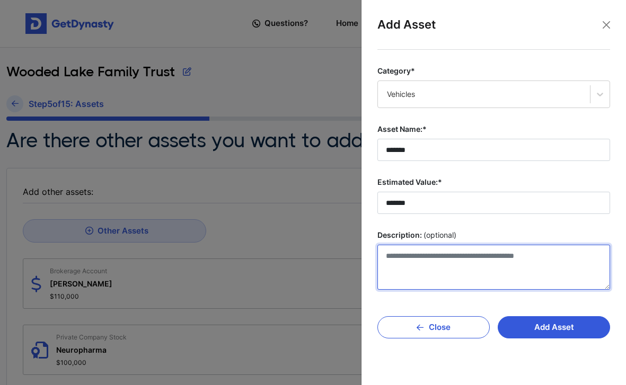
click at [402, 255] on textarea "Description: (optional)" at bounding box center [493, 267] width 233 height 45
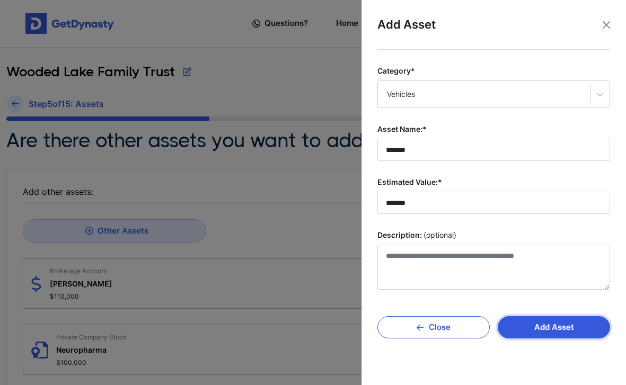
click at [507, 329] on button "Add Asset" at bounding box center [553, 327] width 112 height 22
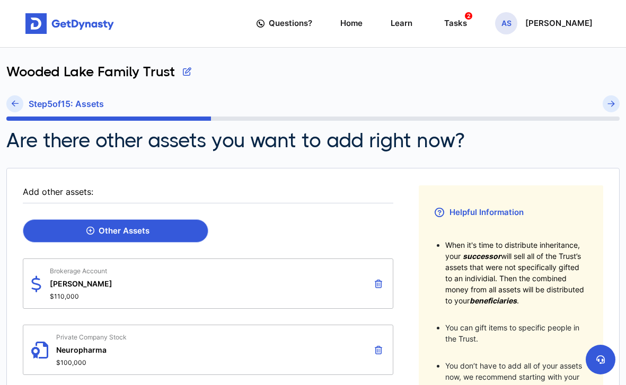
click at [113, 229] on div "Other Assets" at bounding box center [117, 231] width 63 height 10
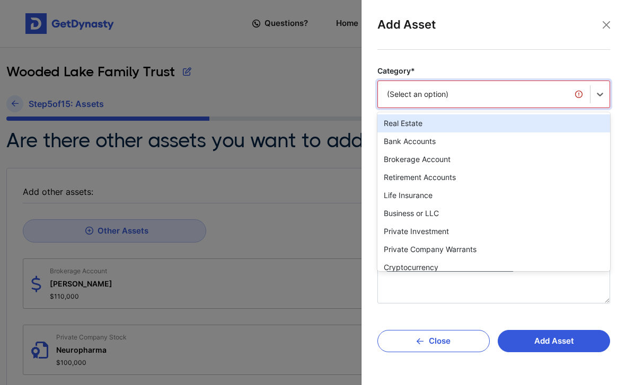
click at [473, 95] on div "(Select an option)" at bounding box center [484, 94] width 194 height 11
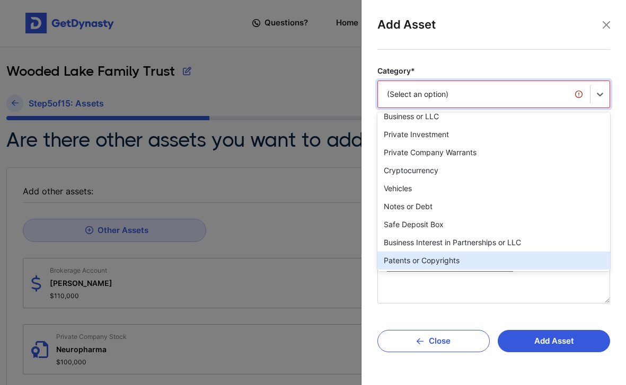
scroll to position [95, 0]
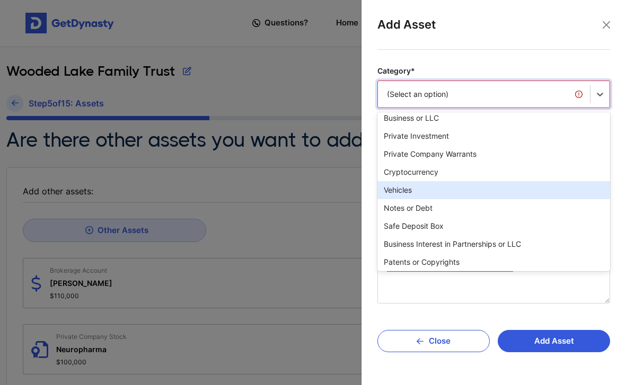
click at [404, 189] on div "Vehicles" at bounding box center [493, 190] width 233 height 18
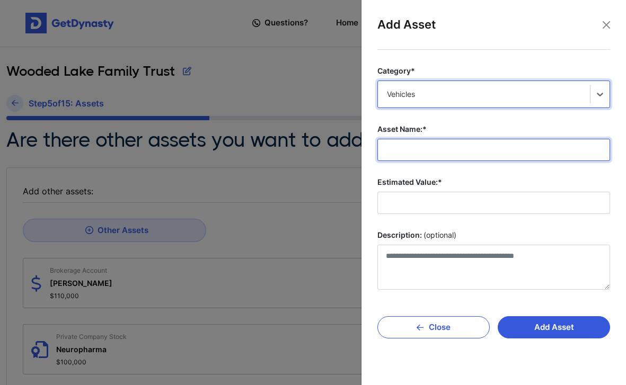
click at [426, 148] on input "Asset Name:*" at bounding box center [493, 150] width 233 height 22
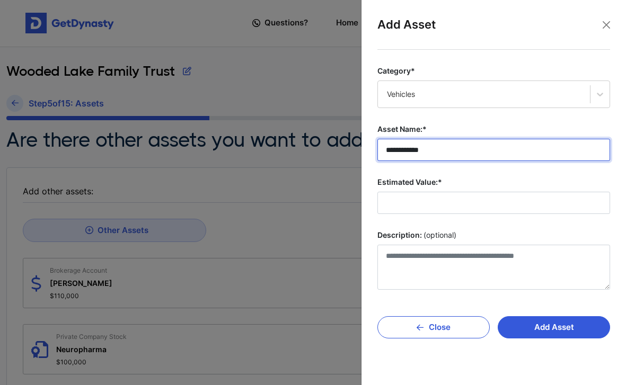
type input "**********"
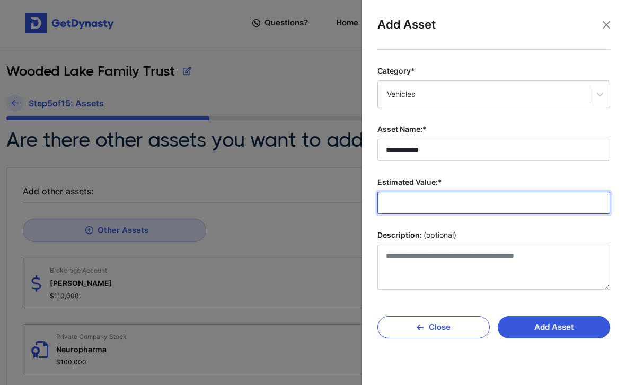
click at [407, 204] on input "Estimated Value:*" at bounding box center [493, 203] width 233 height 22
type input "********"
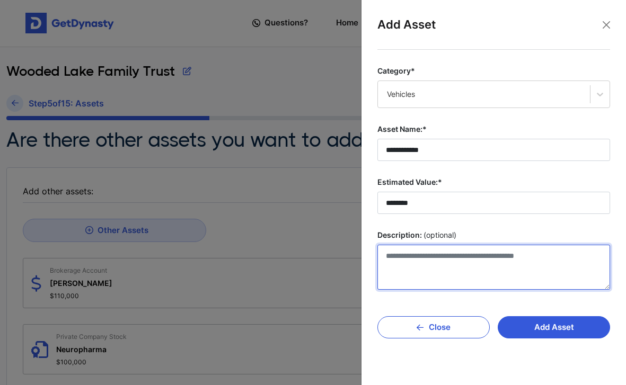
click at [401, 252] on textarea "Description: (optional)" at bounding box center [493, 267] width 233 height 45
type textarea "**********"
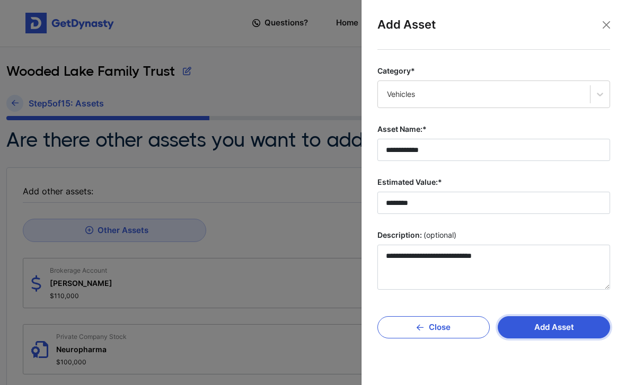
click at [561, 331] on button "Add Asset" at bounding box center [553, 327] width 112 height 22
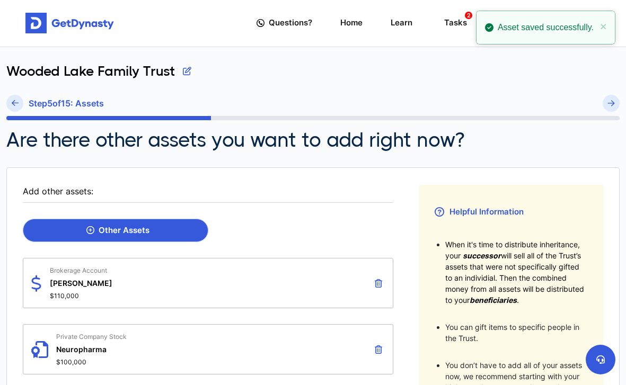
click at [104, 234] on div "Other Assets" at bounding box center [117, 231] width 63 height 10
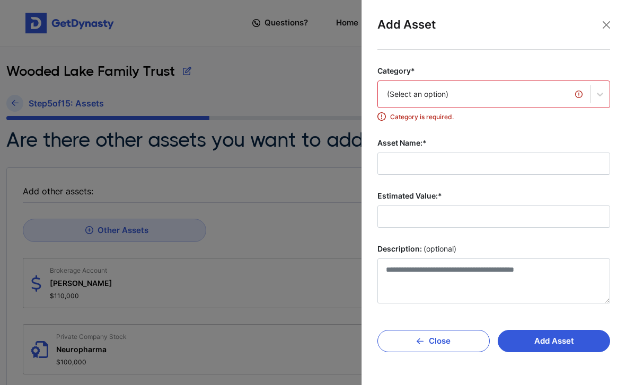
click at [453, 99] on div "(Select an option)" at bounding box center [484, 94] width 194 height 11
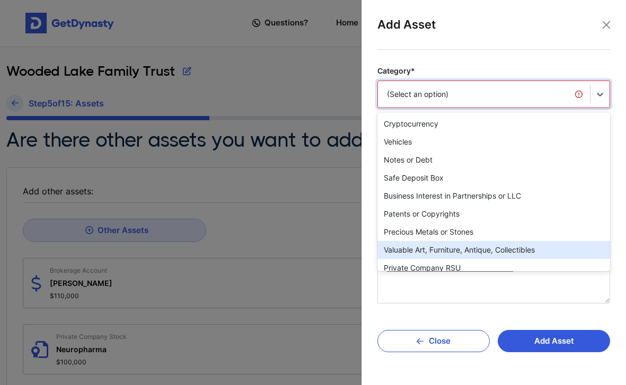
scroll to position [140, 0]
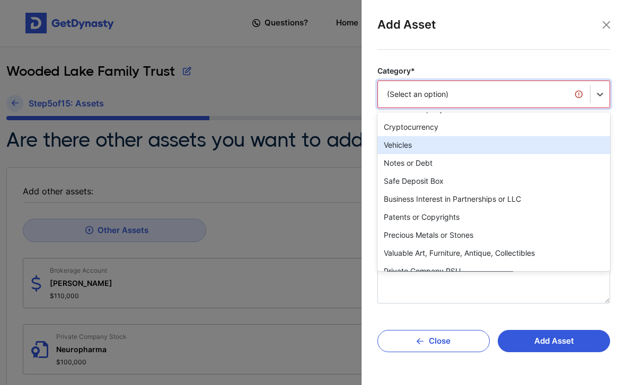
click at [410, 150] on div "Vehicles" at bounding box center [493, 145] width 233 height 18
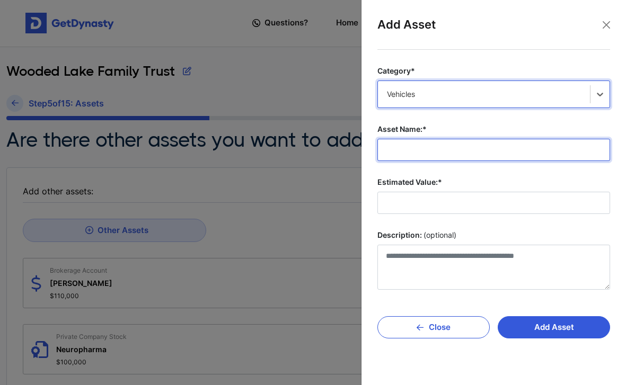
click at [409, 155] on input "Asset Name:*" at bounding box center [493, 150] width 233 height 22
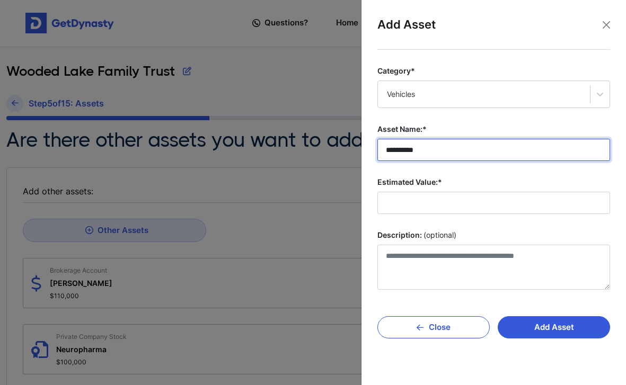
type input "**********"
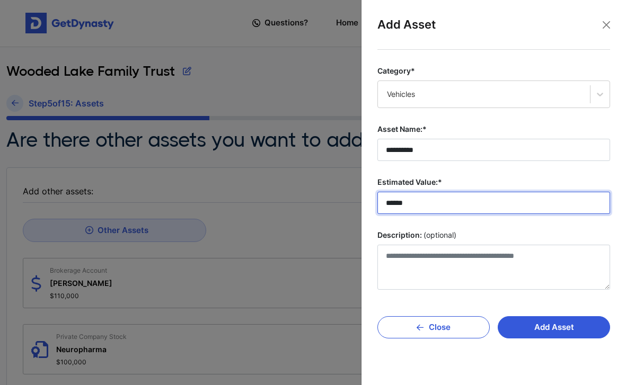
type input "*******"
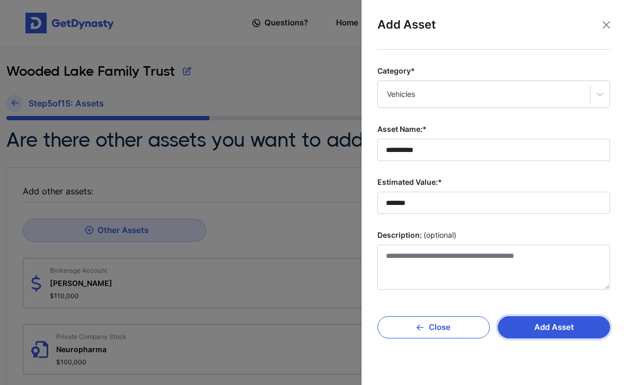
click at [537, 331] on button "Add Asset" at bounding box center [553, 327] width 112 height 22
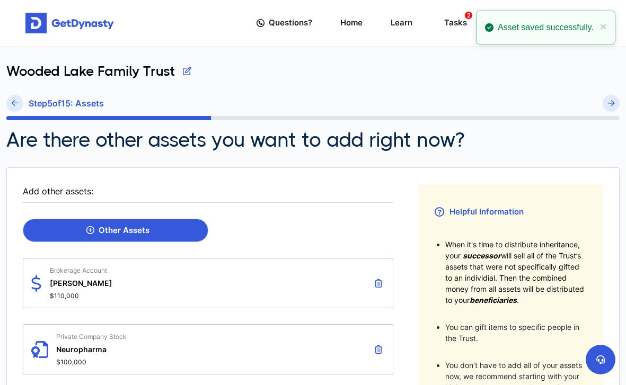
click at [129, 222] on link "Other Assets" at bounding box center [115, 231] width 185 height 24
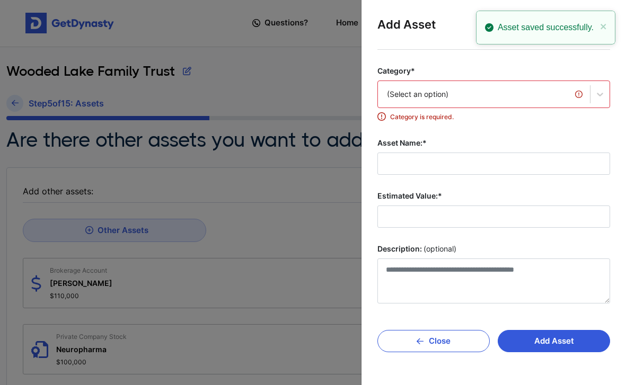
click at [423, 99] on div "(Select an option)" at bounding box center [484, 94] width 194 height 11
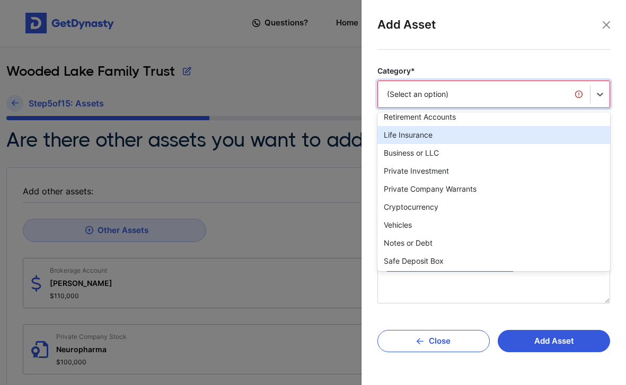
scroll to position [67, 0]
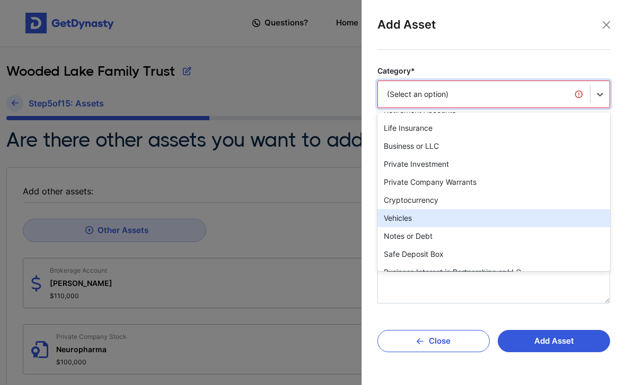
click at [400, 220] on div "Vehicles" at bounding box center [493, 218] width 233 height 18
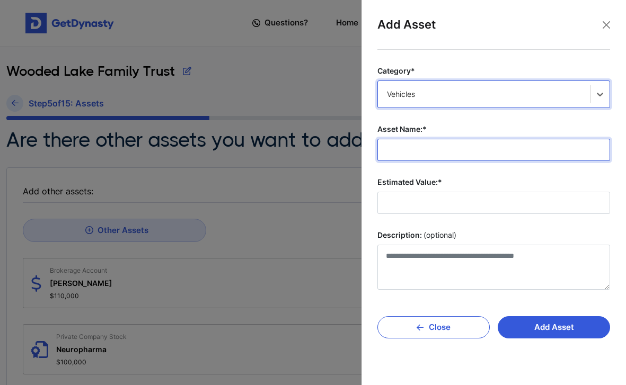
click at [414, 153] on input "Asset Name:*" at bounding box center [493, 150] width 233 height 22
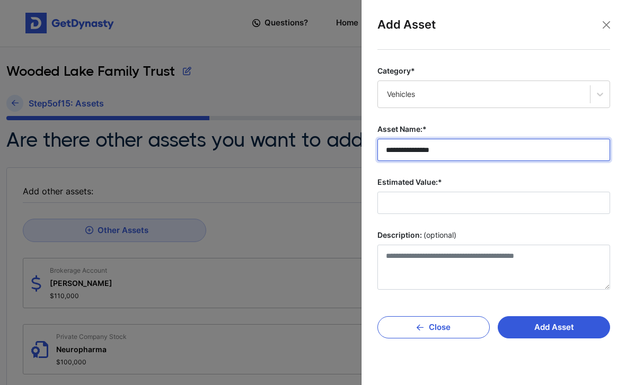
type input "**********"
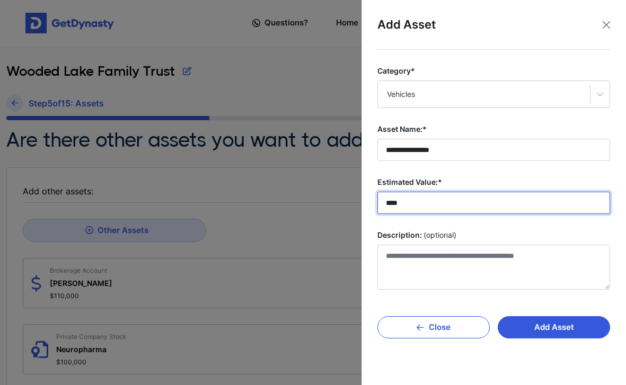
type input "******"
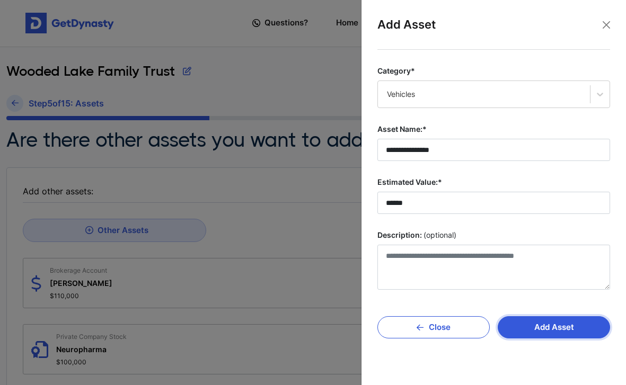
click at [547, 330] on button "Add Asset" at bounding box center [553, 327] width 112 height 22
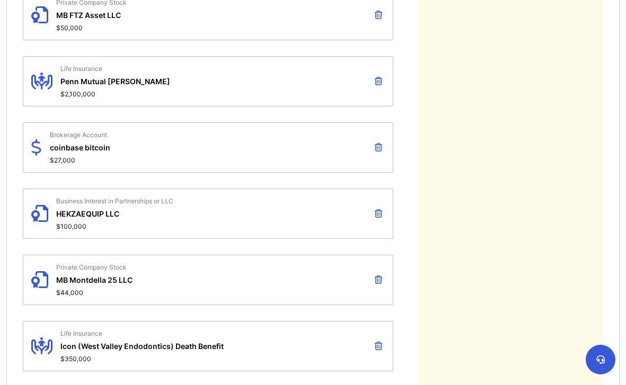
scroll to position [1346, 0]
